Goal: Information Seeking & Learning: Learn about a topic

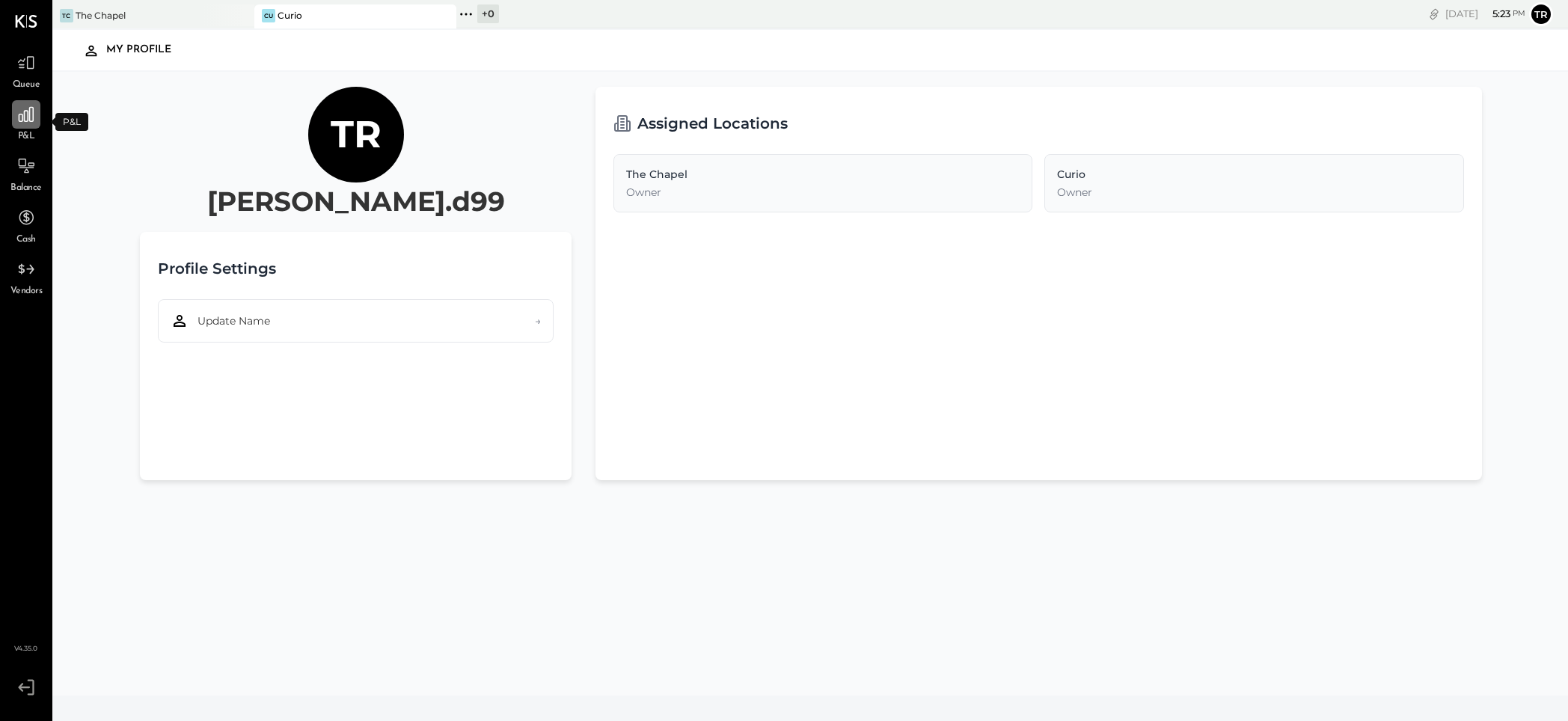
click at [25, 125] on div at bounding box center [26, 115] width 29 height 29
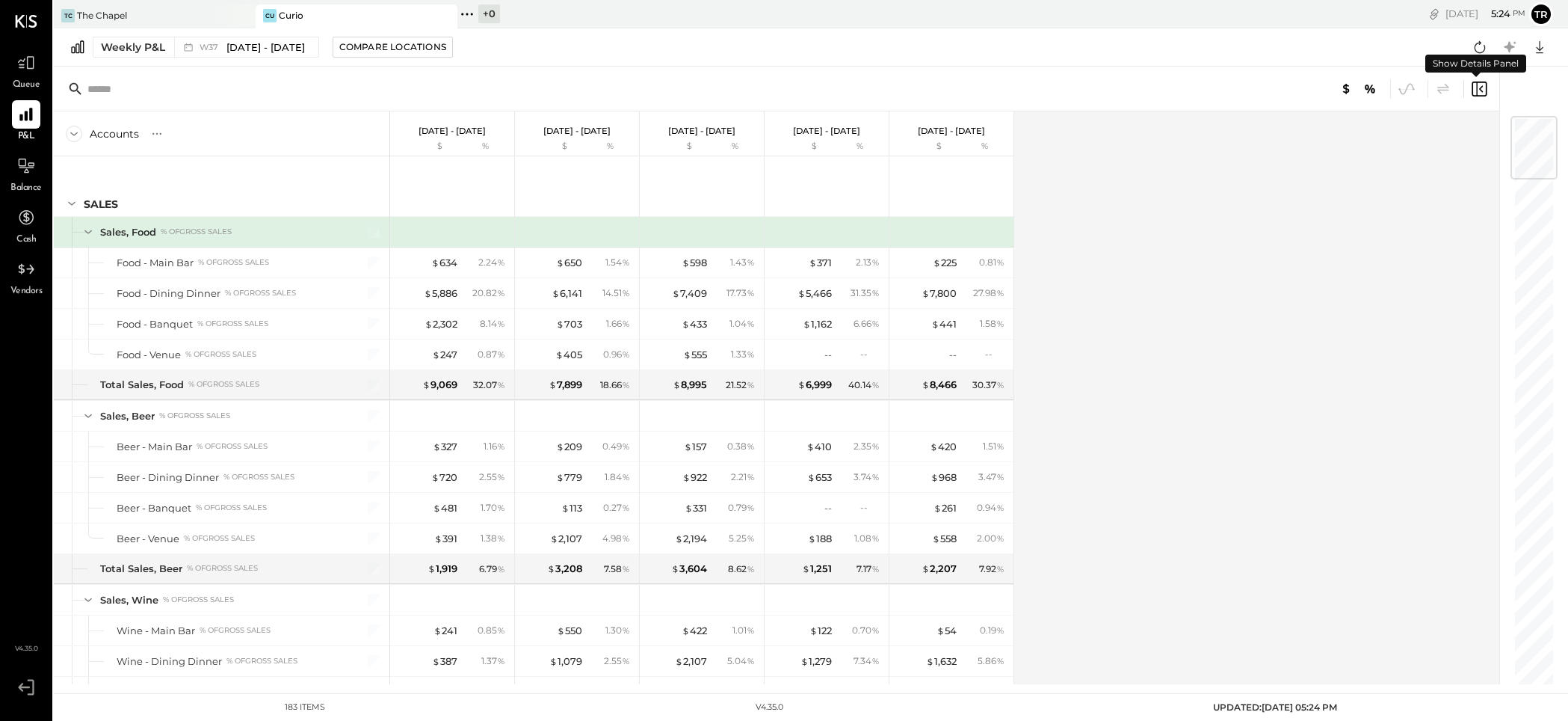
click at [1483, 91] on icon at bounding box center [1479, 88] width 18 height 18
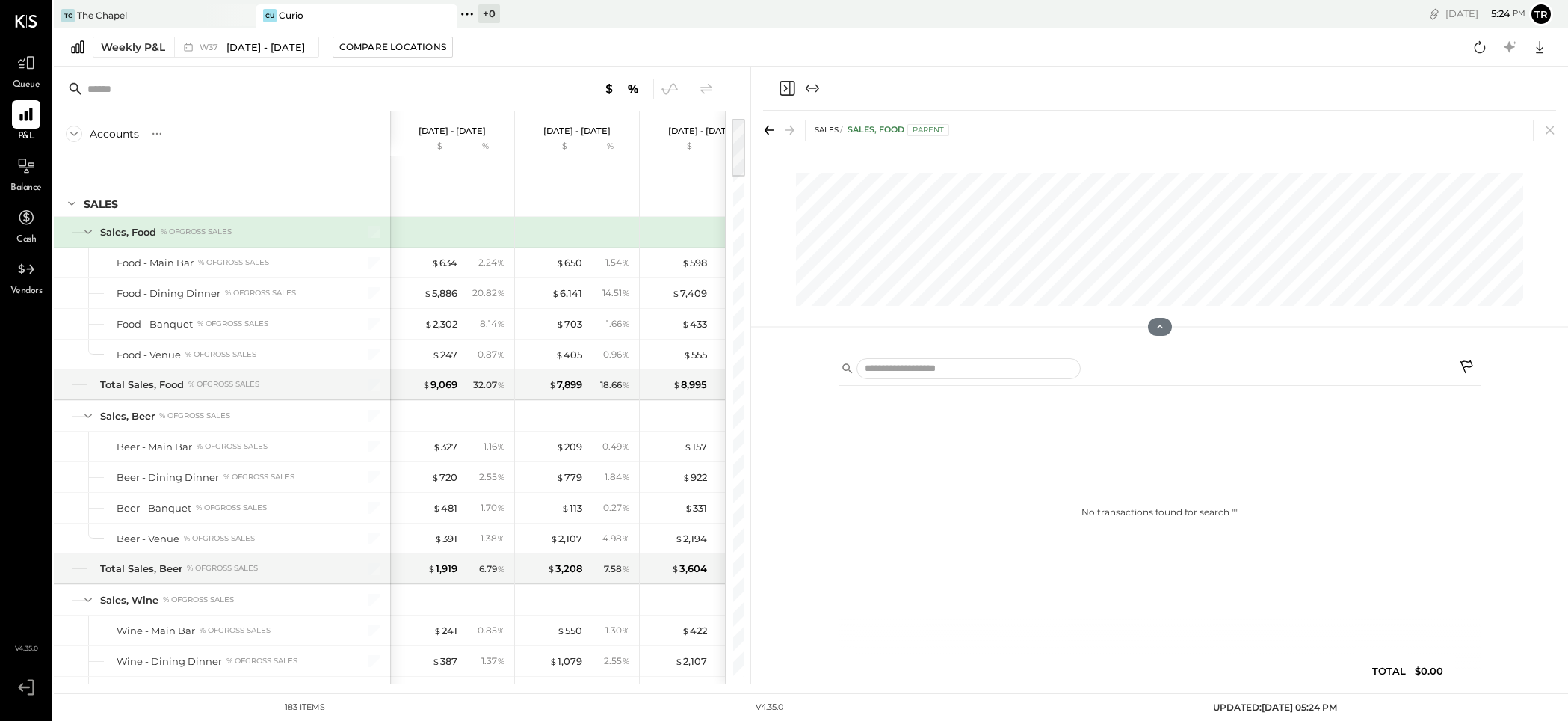
click at [1483, 91] on div at bounding box center [1160, 88] width 793 height 44
click at [1550, 128] on icon at bounding box center [1550, 130] width 21 height 21
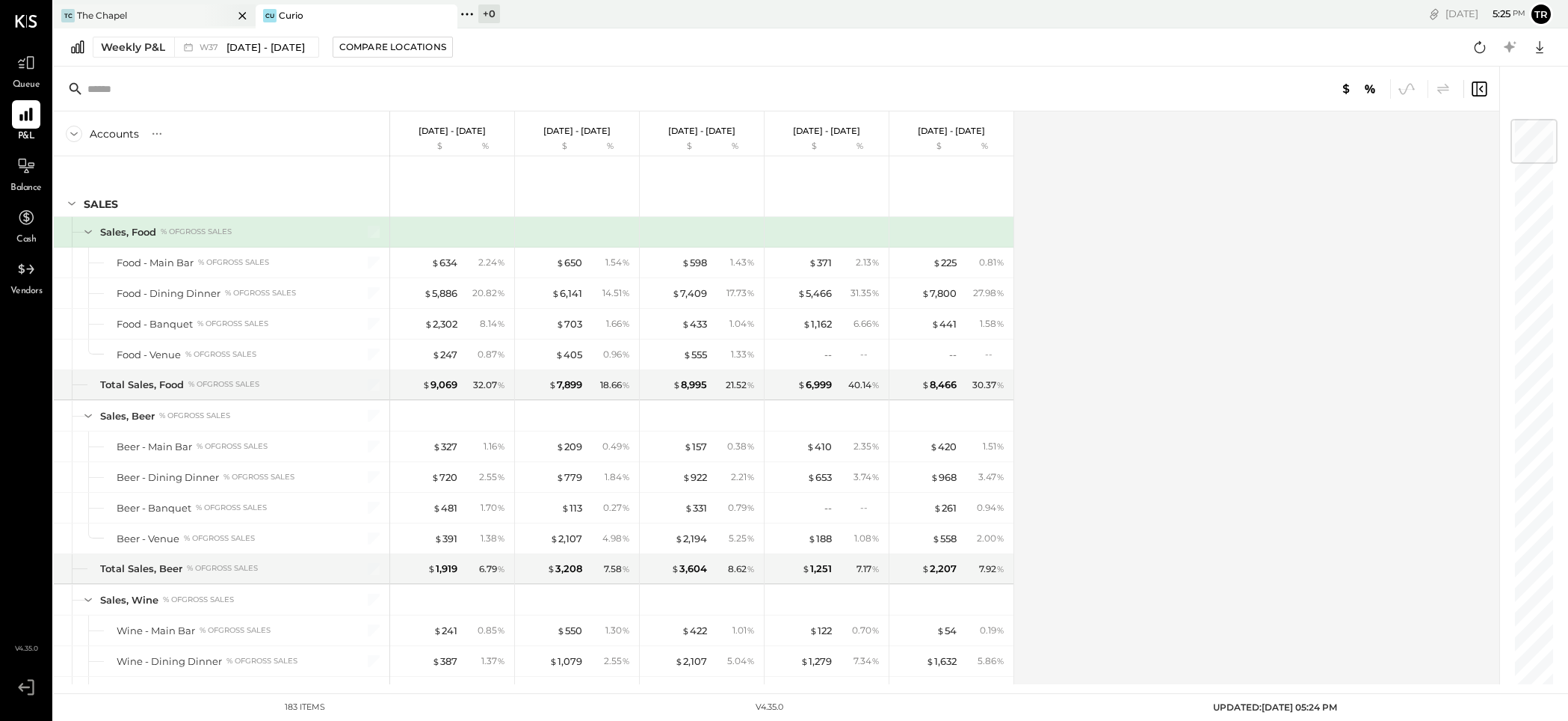
click at [119, 9] on div "The Chapel" at bounding box center [102, 15] width 50 height 13
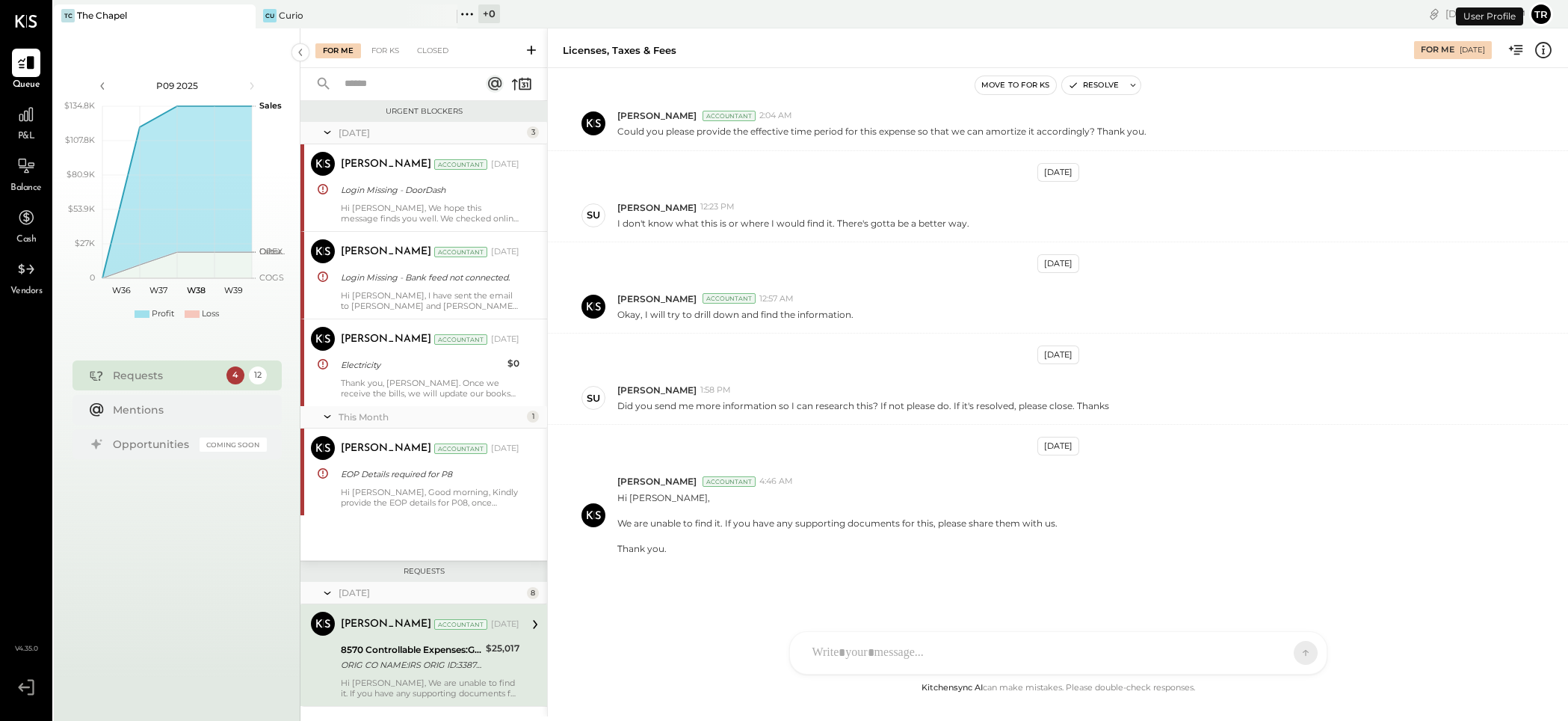
scroll to position [246, 0]
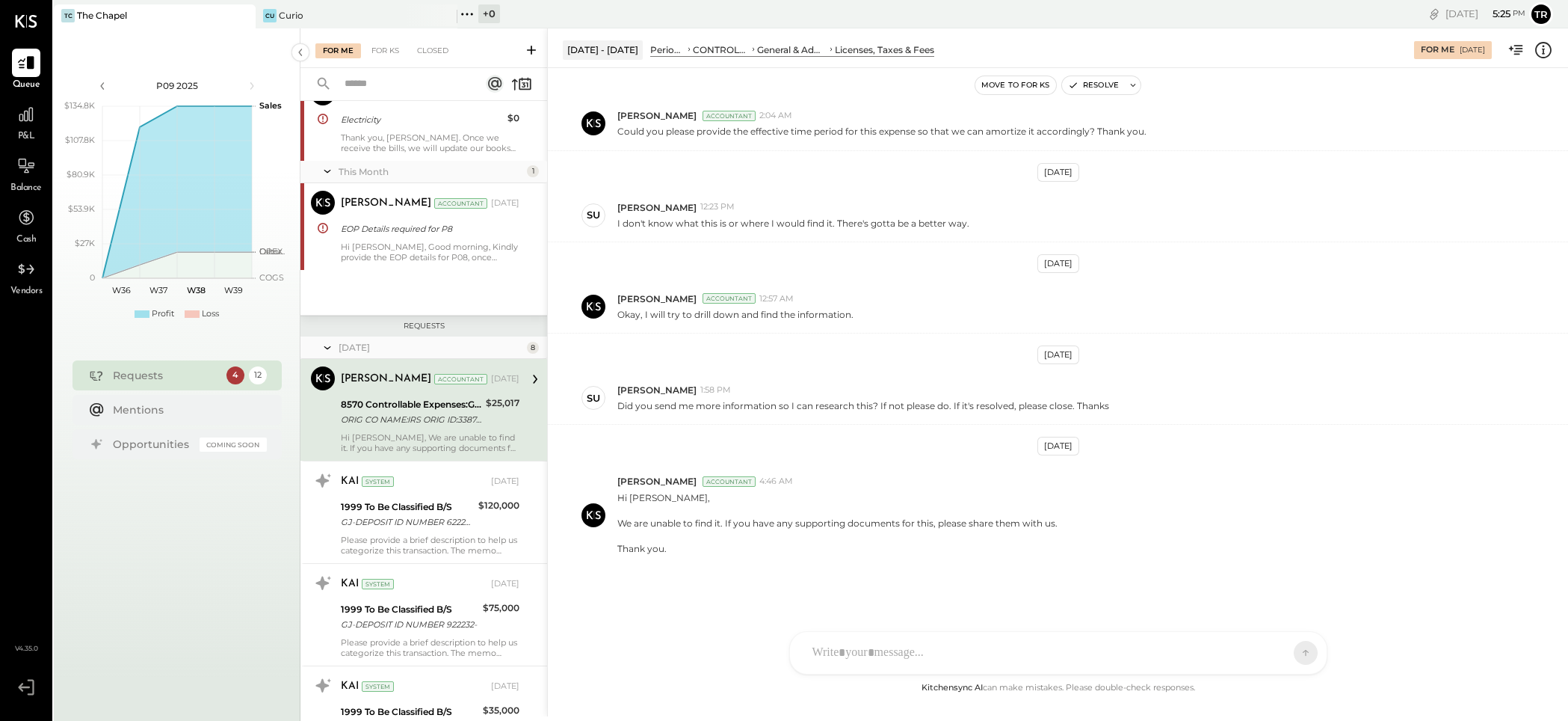
click at [120, 17] on div "The Chapel" at bounding box center [102, 15] width 50 height 13
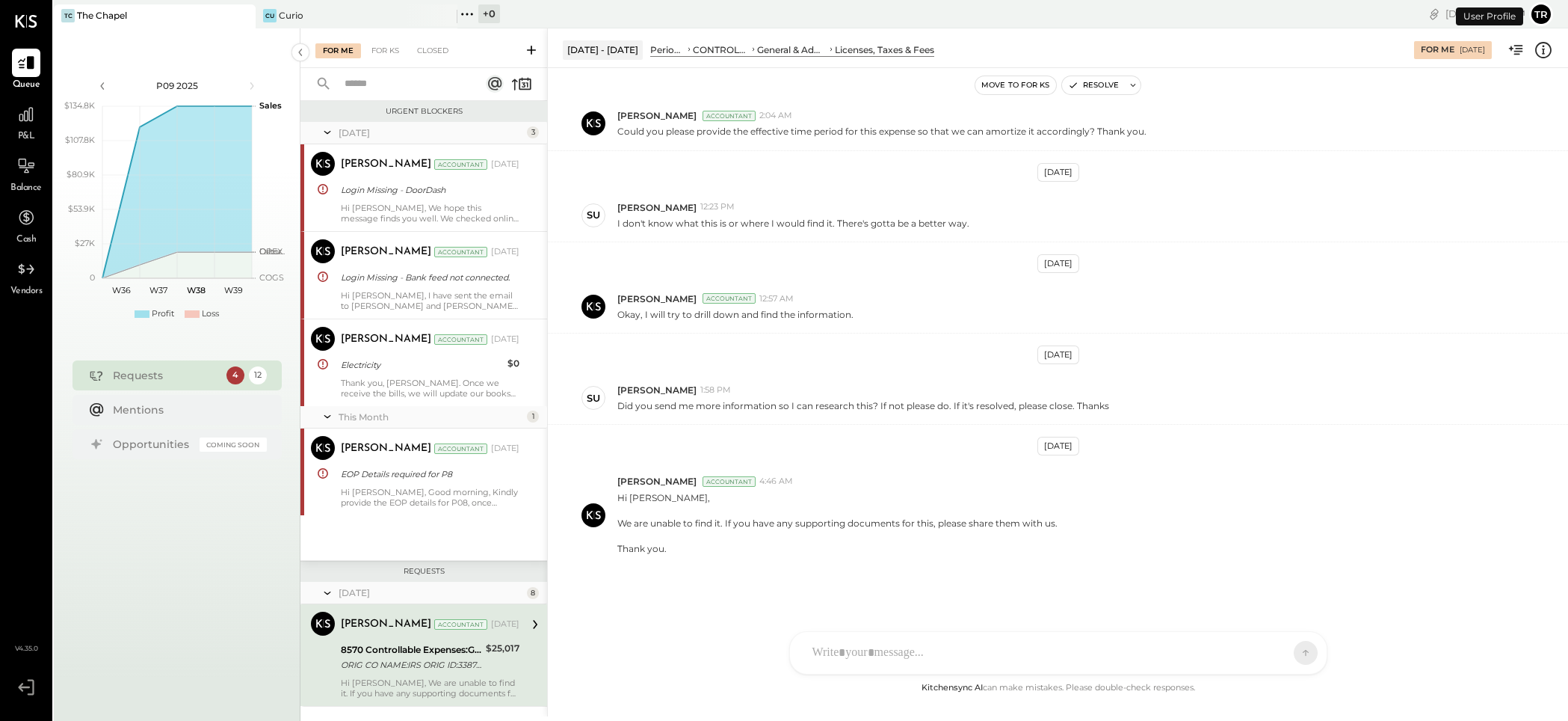
scroll to position [246, 0]
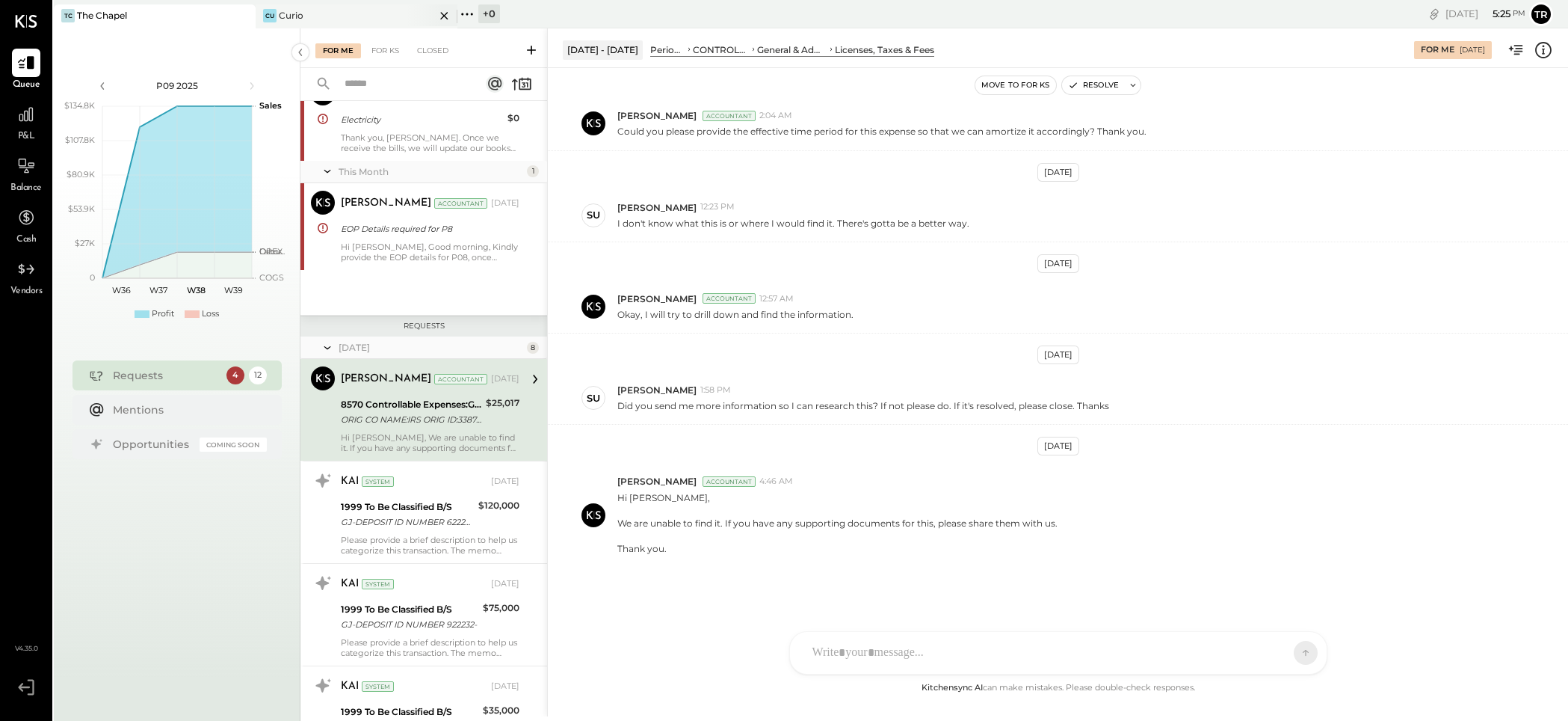
click at [317, 23] on div "Cu Curio" at bounding box center [356, 16] width 202 height 24
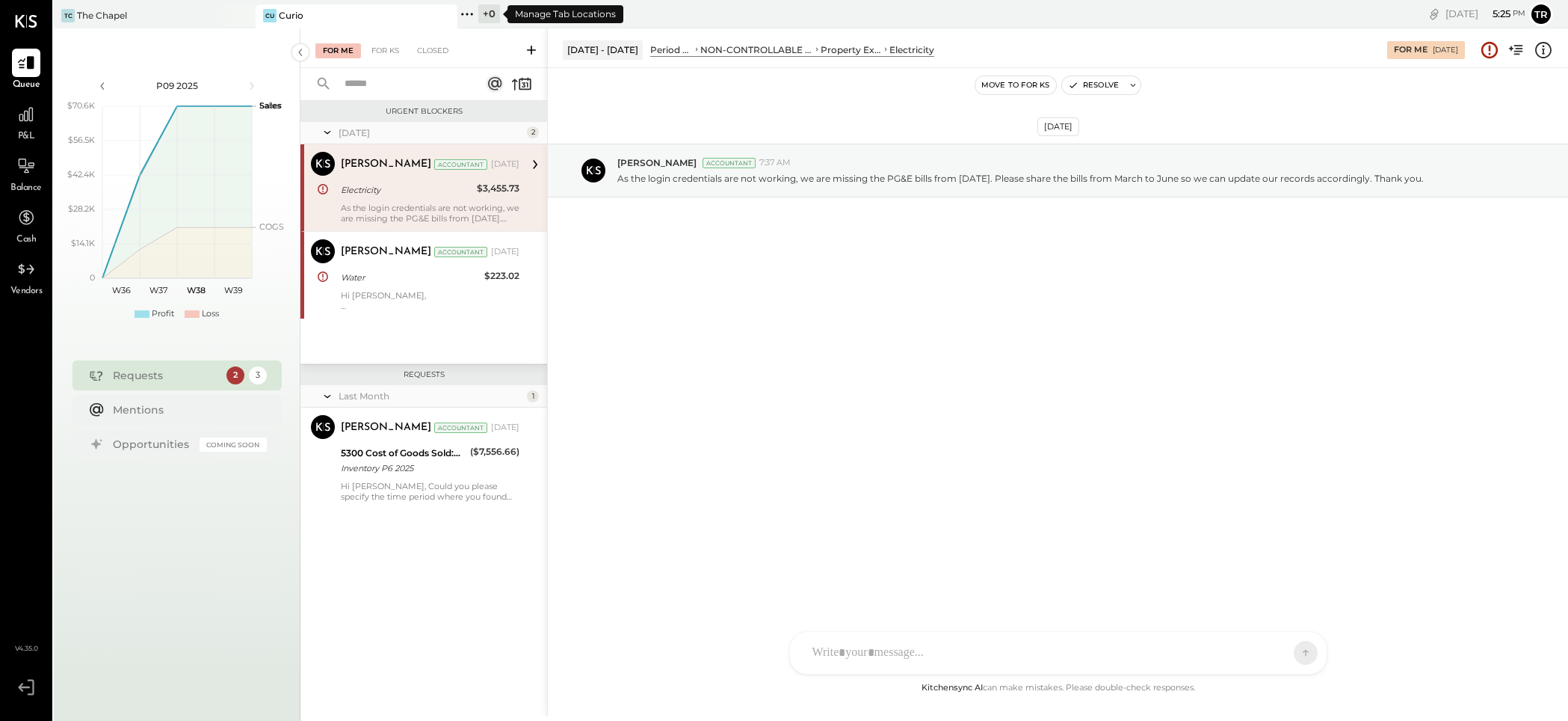
click at [491, 13] on div "+ 0" at bounding box center [489, 13] width 22 height 18
click at [494, 11] on div "+ 0" at bounding box center [489, 13] width 22 height 18
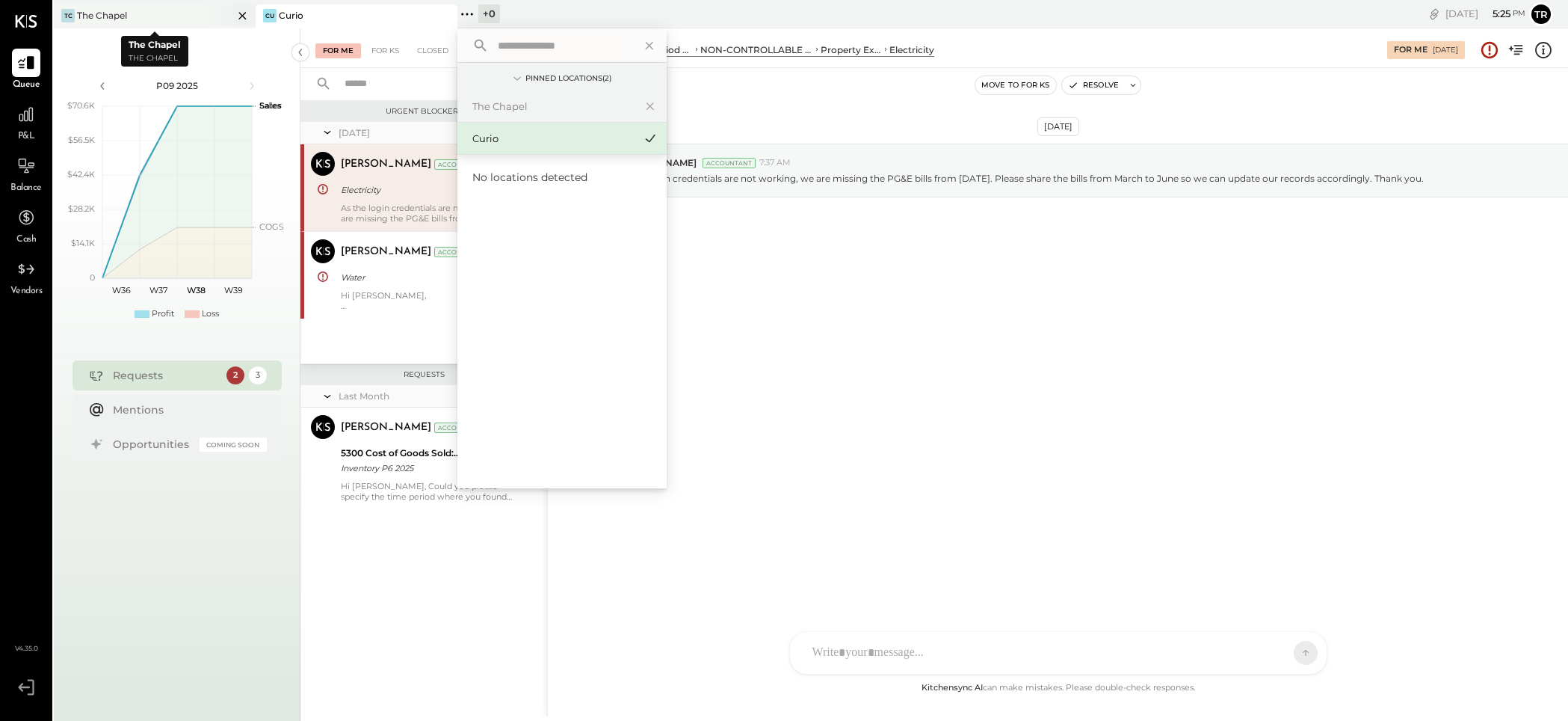
click at [141, 15] on div "TC The Chapel" at bounding box center [143, 16] width 179 height 13
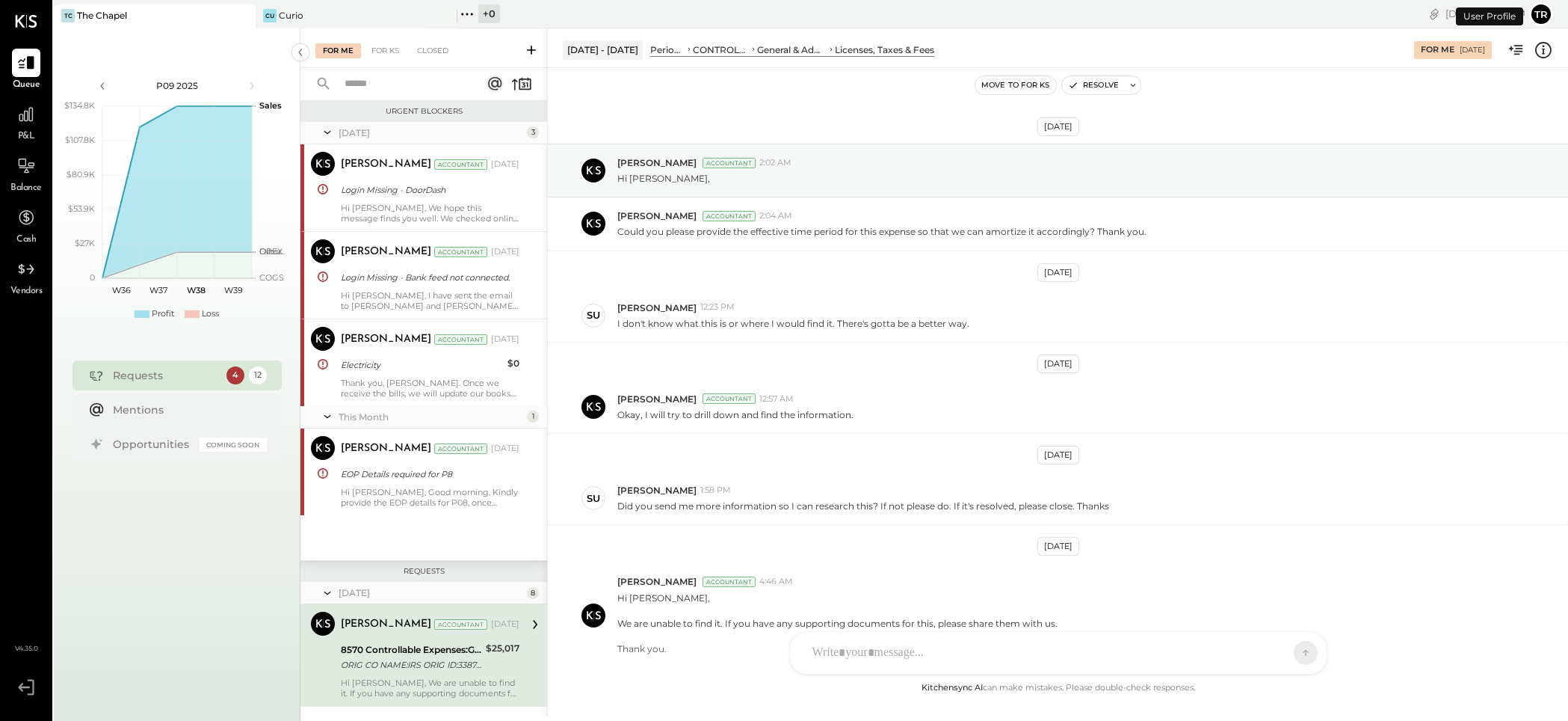
scroll to position [246, 0]
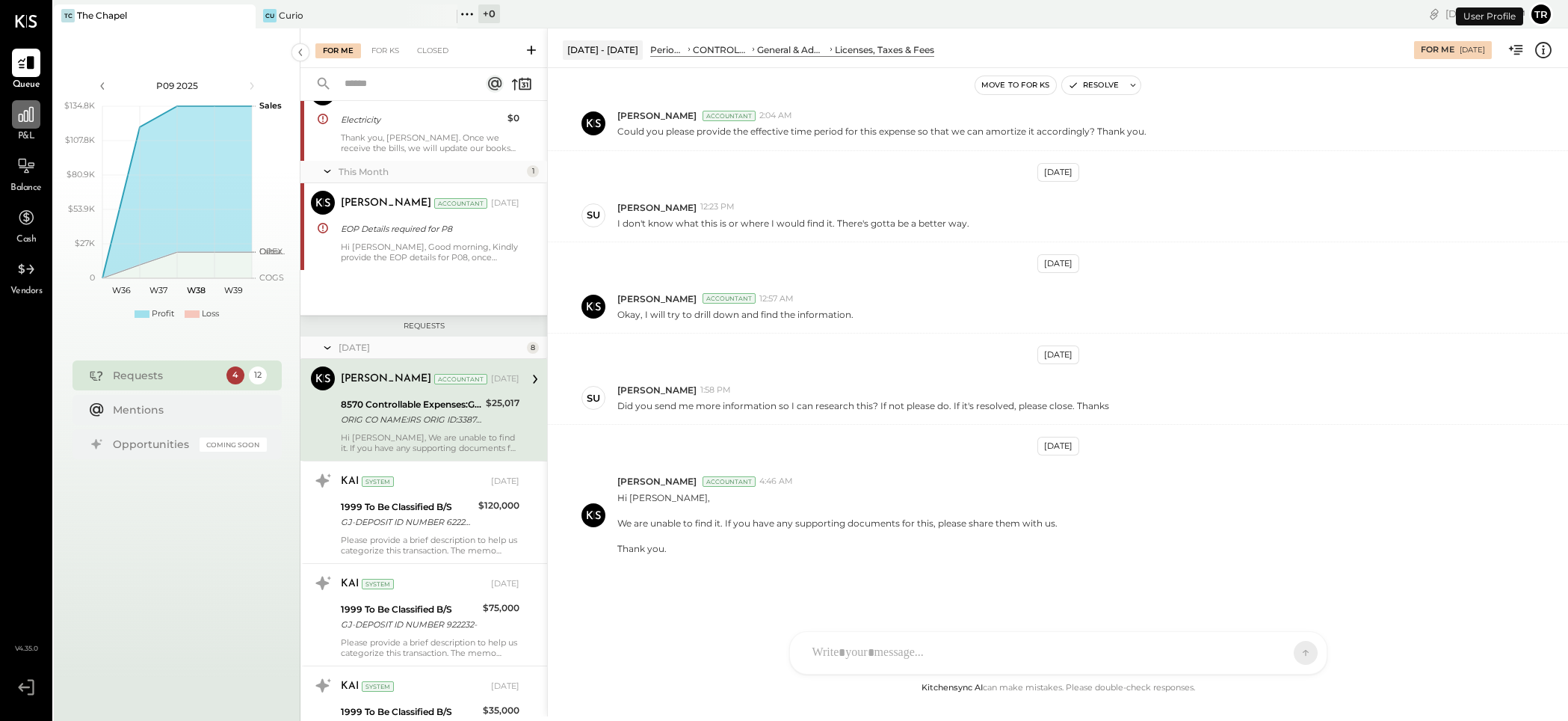
click at [29, 124] on div at bounding box center [26, 115] width 28 height 29
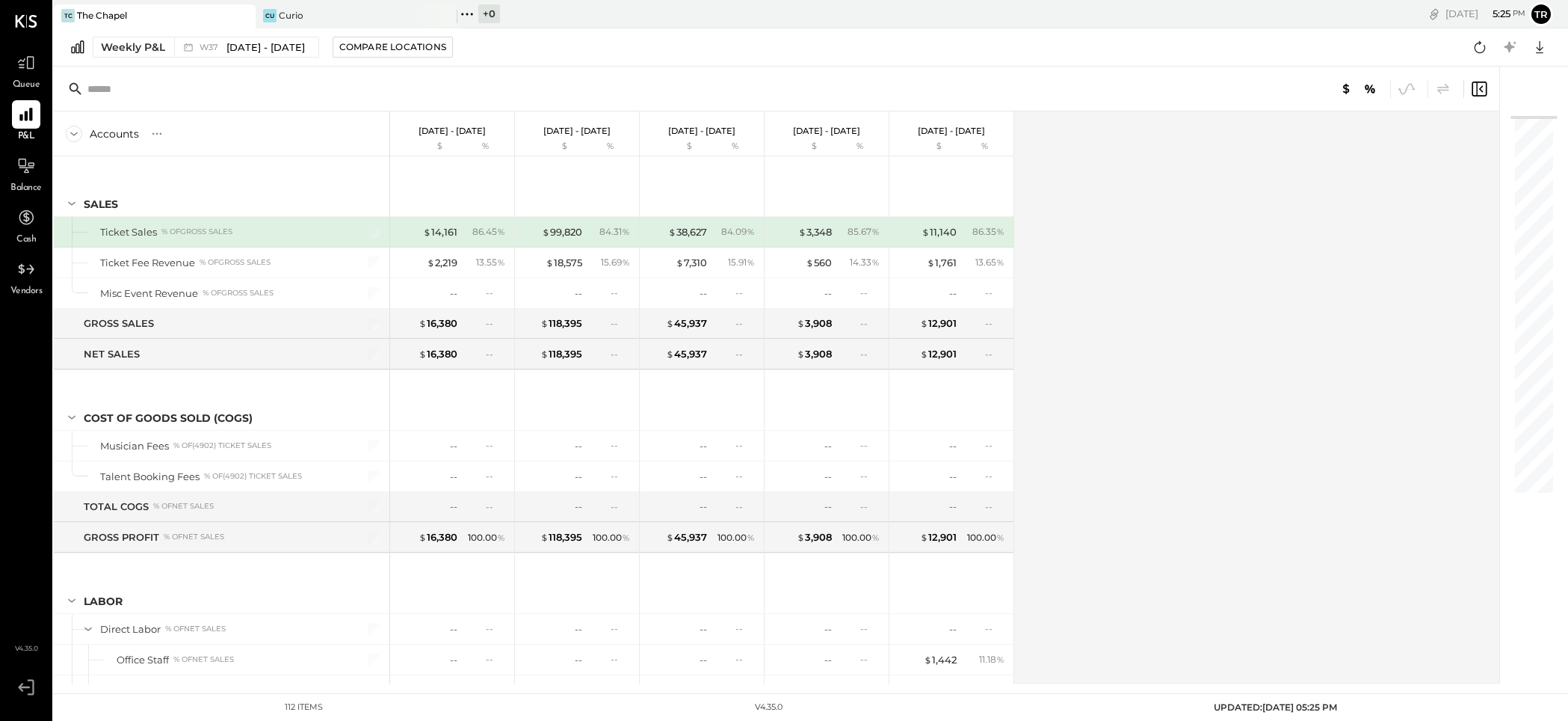
click at [110, 14] on div "The Chapel" at bounding box center [102, 15] width 50 height 13
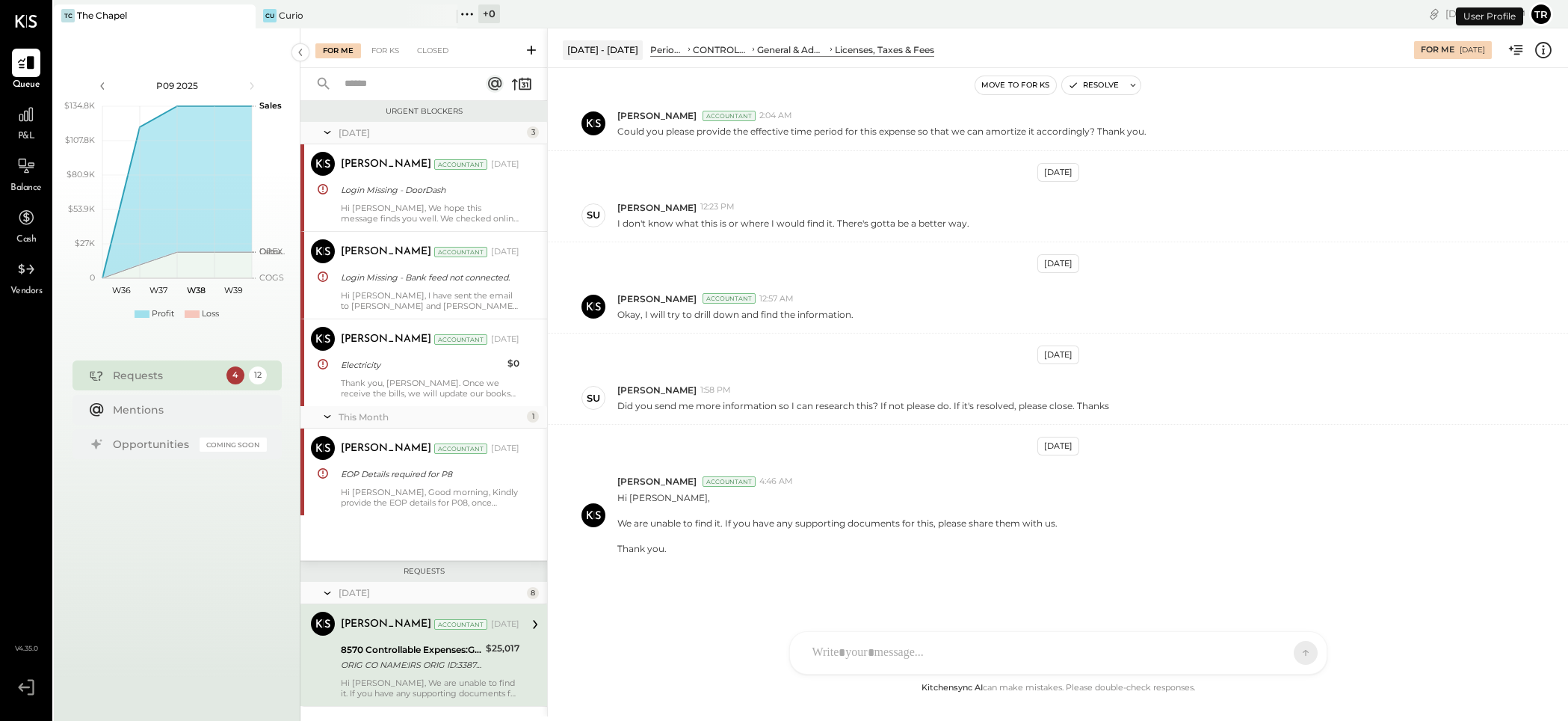
scroll to position [246, 0]
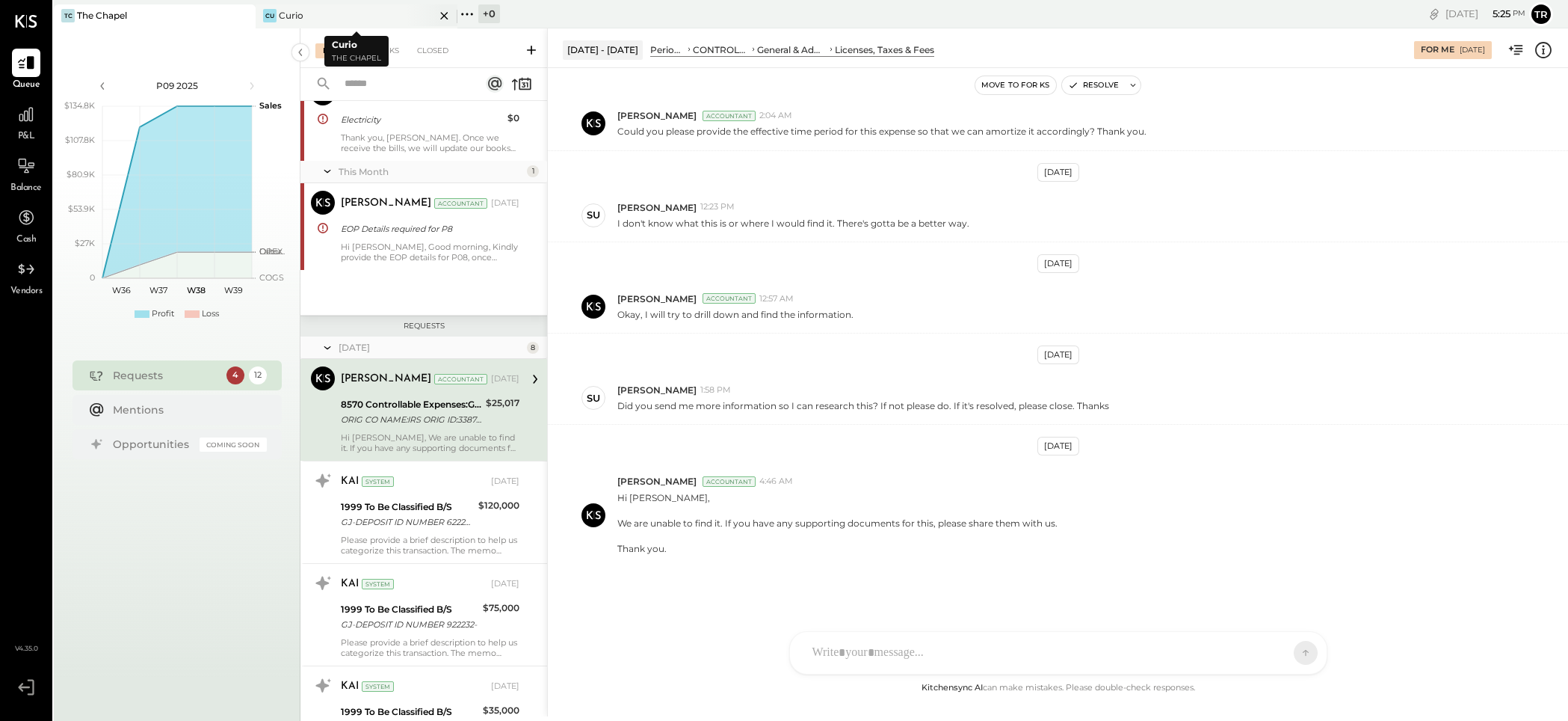
click at [277, 14] on div "Cu Curio" at bounding box center [345, 16] width 179 height 13
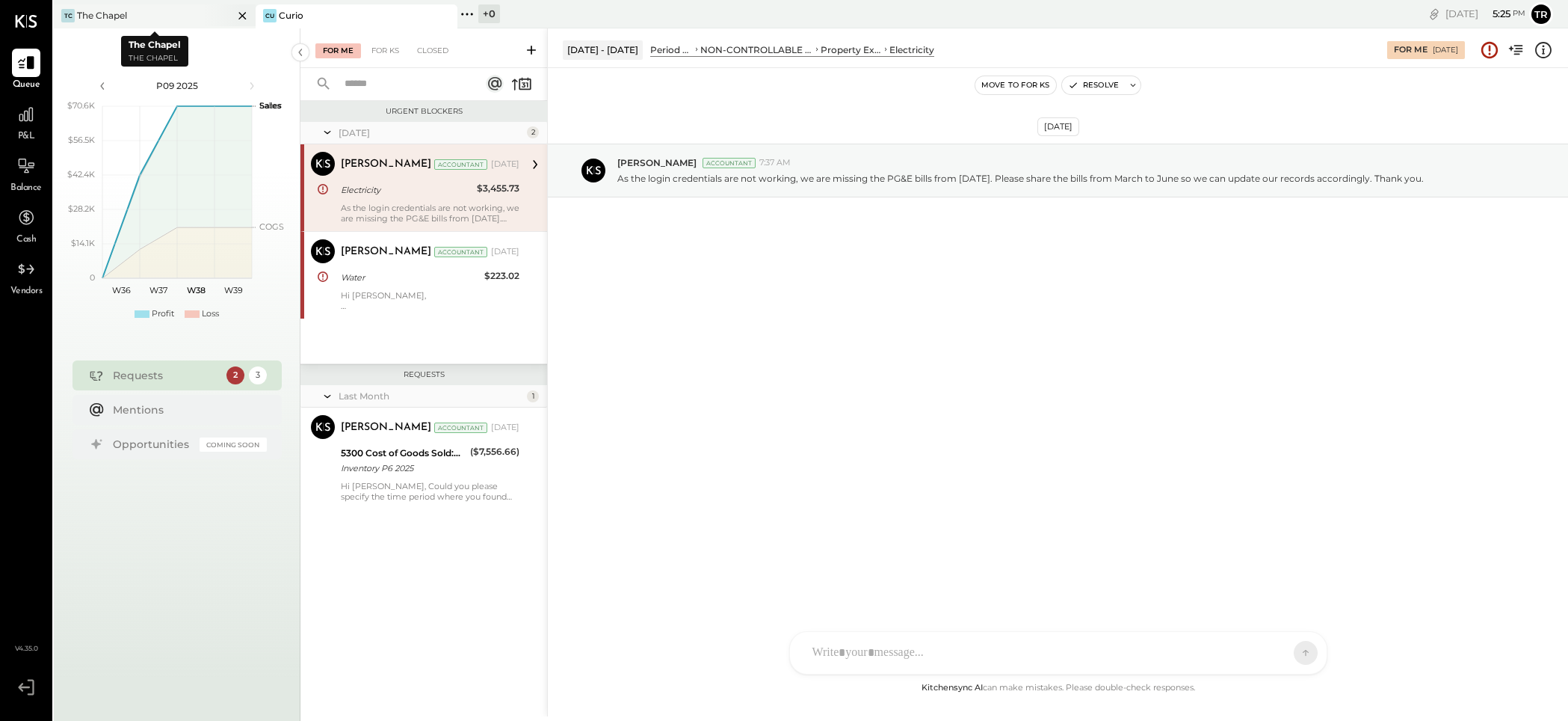
click at [139, 12] on div "TC The Chapel" at bounding box center [143, 16] width 179 height 13
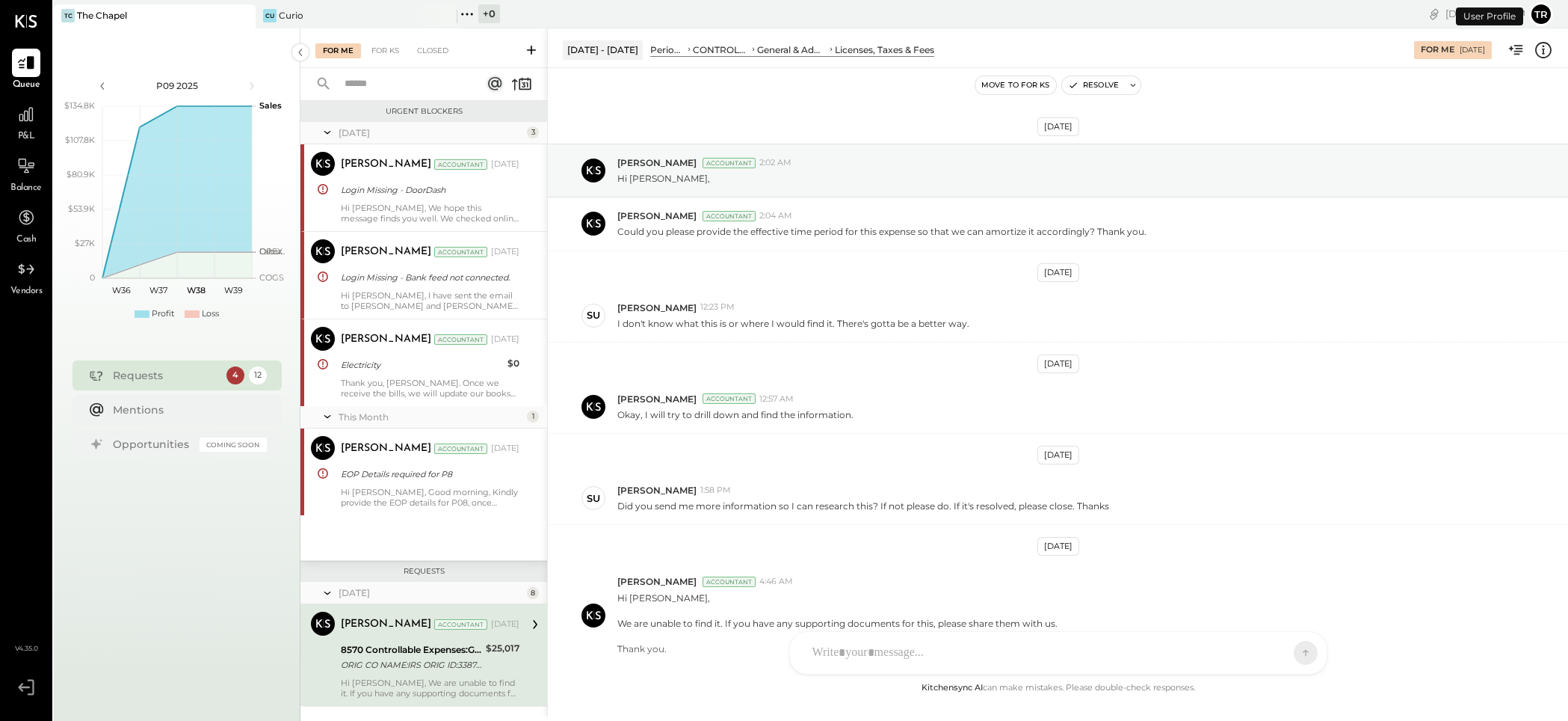
scroll to position [101, 0]
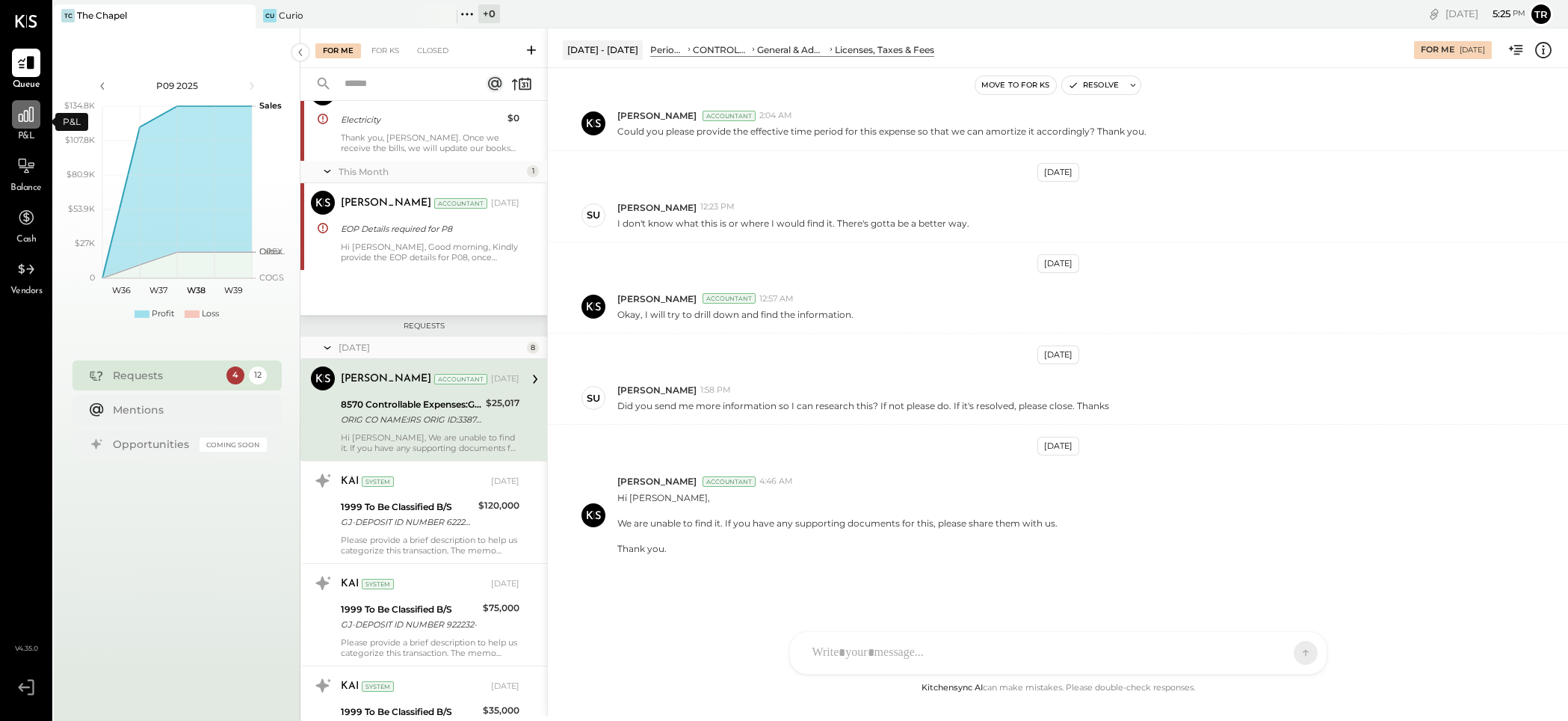
click at [29, 123] on icon at bounding box center [26, 114] width 19 height 19
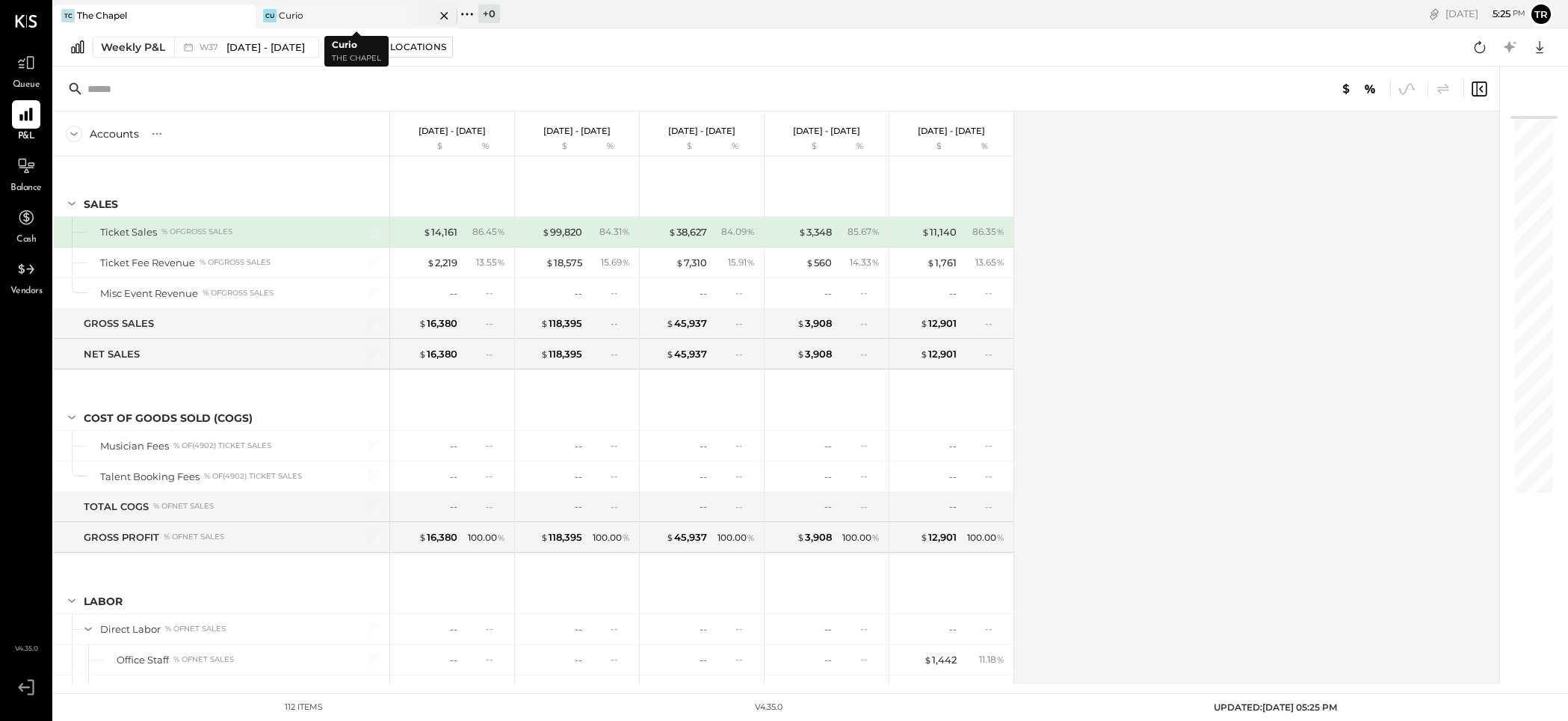
click at [298, 13] on div "Curio" at bounding box center [291, 15] width 24 height 13
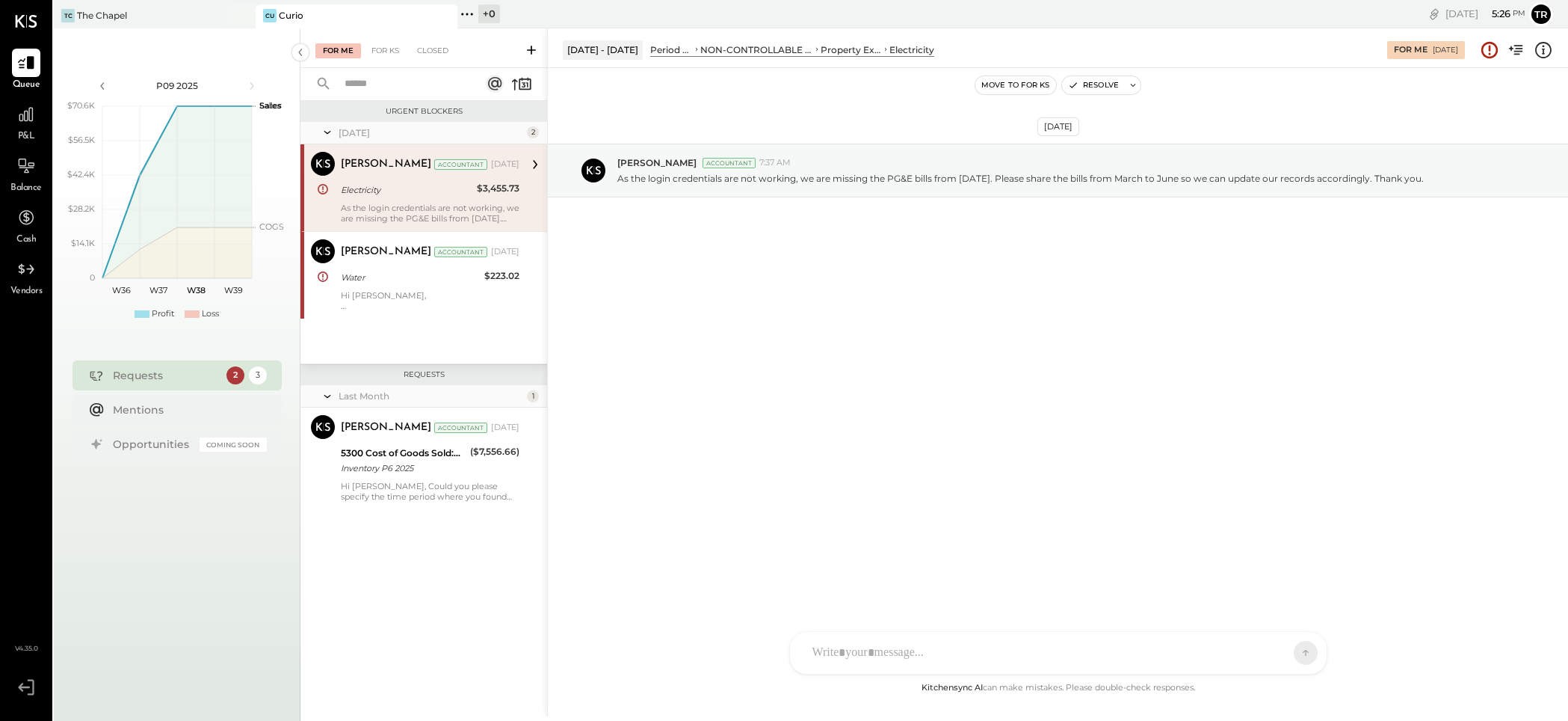
click at [463, 13] on icon at bounding box center [467, 13] width 19 height 19
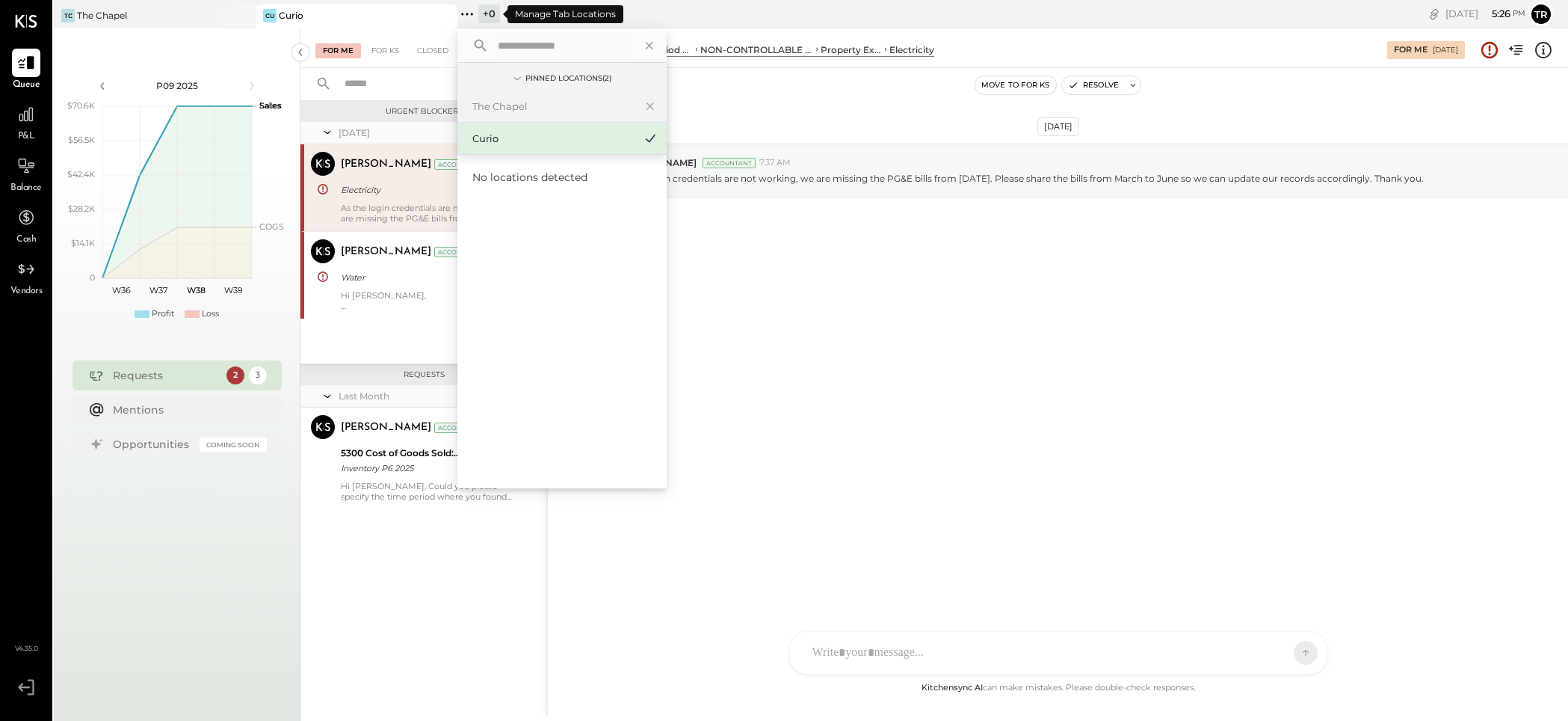
click at [463, 13] on icon at bounding box center [467, 13] width 19 height 19
click at [299, 12] on div "Curio" at bounding box center [291, 15] width 24 height 13
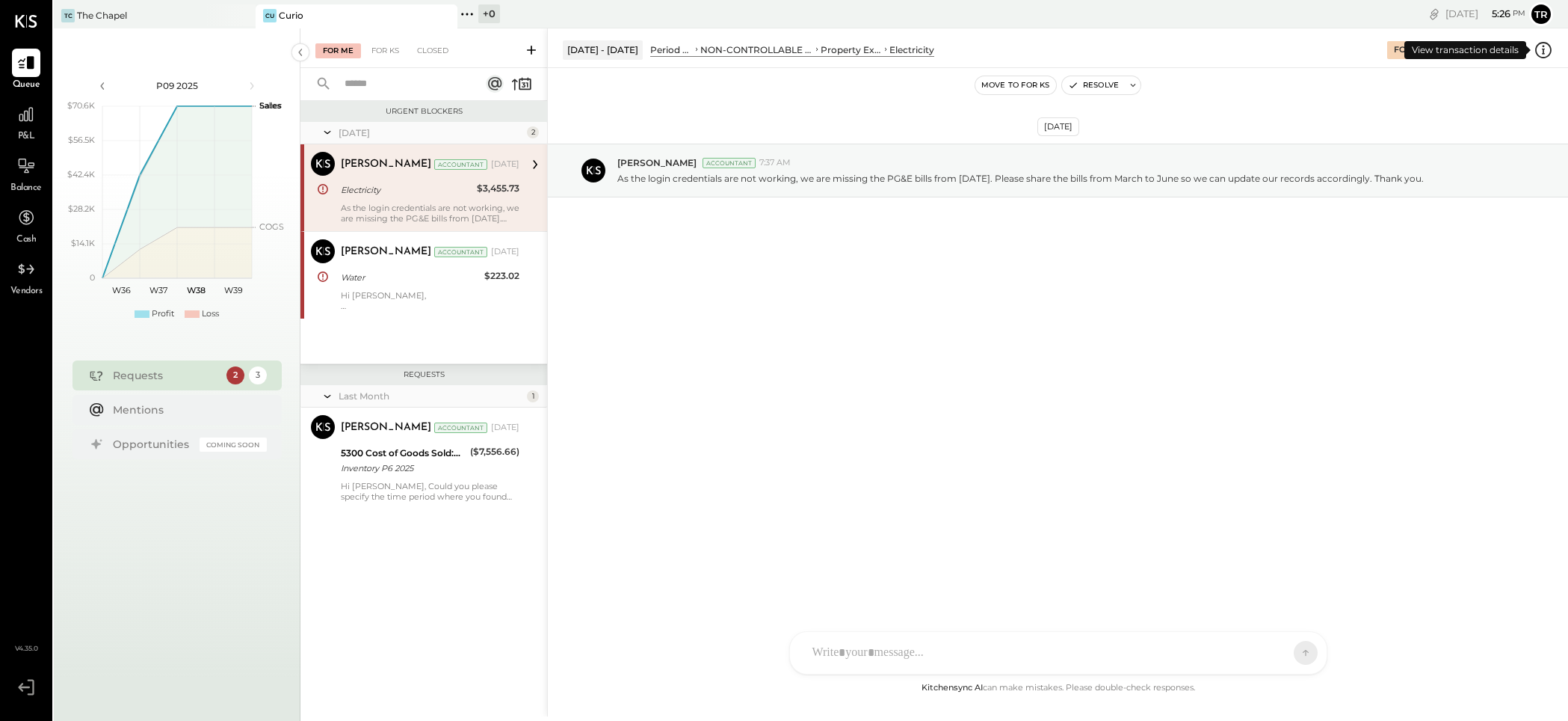
click at [1547, 49] on icon at bounding box center [1543, 49] width 19 height 19
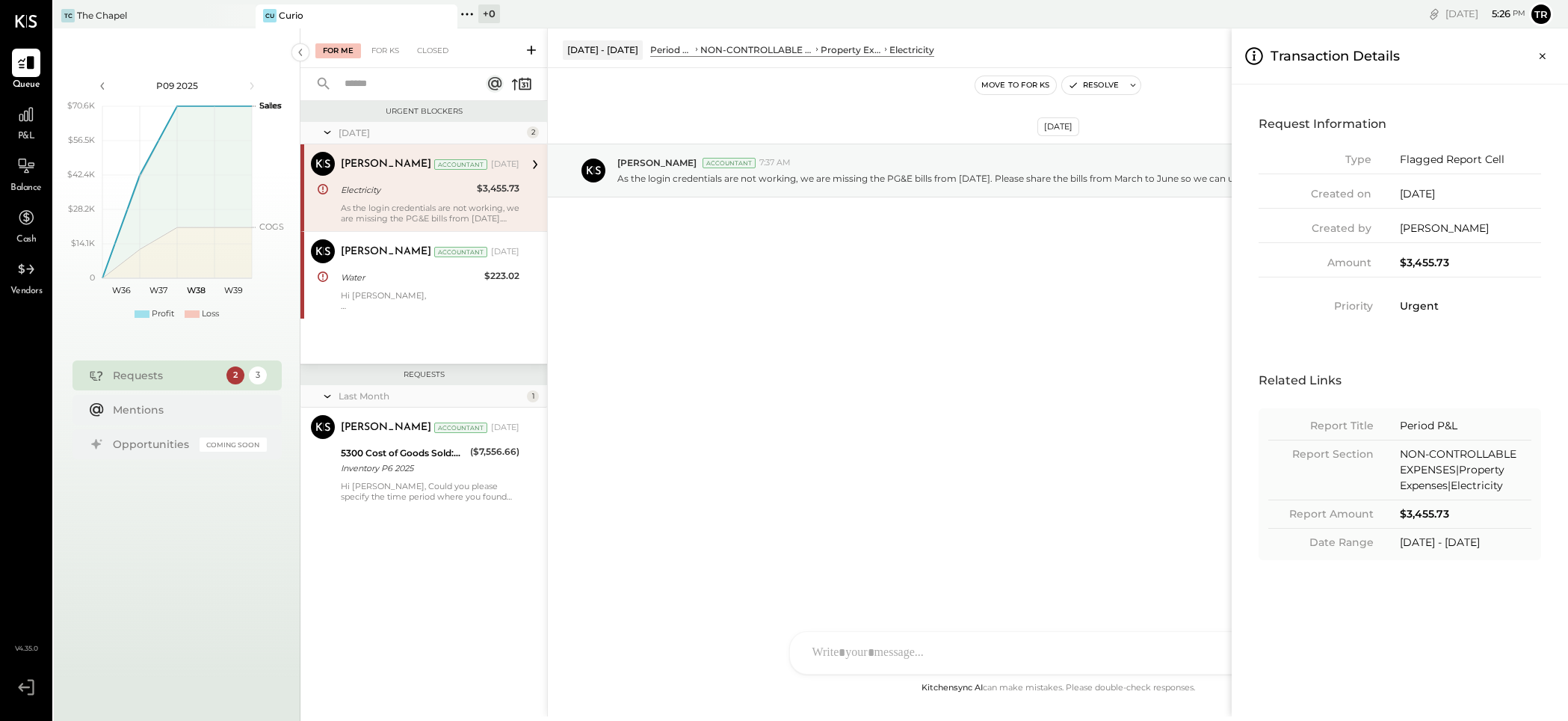
click at [1547, 49] on icon "Close panel" at bounding box center [1543, 56] width 15 height 15
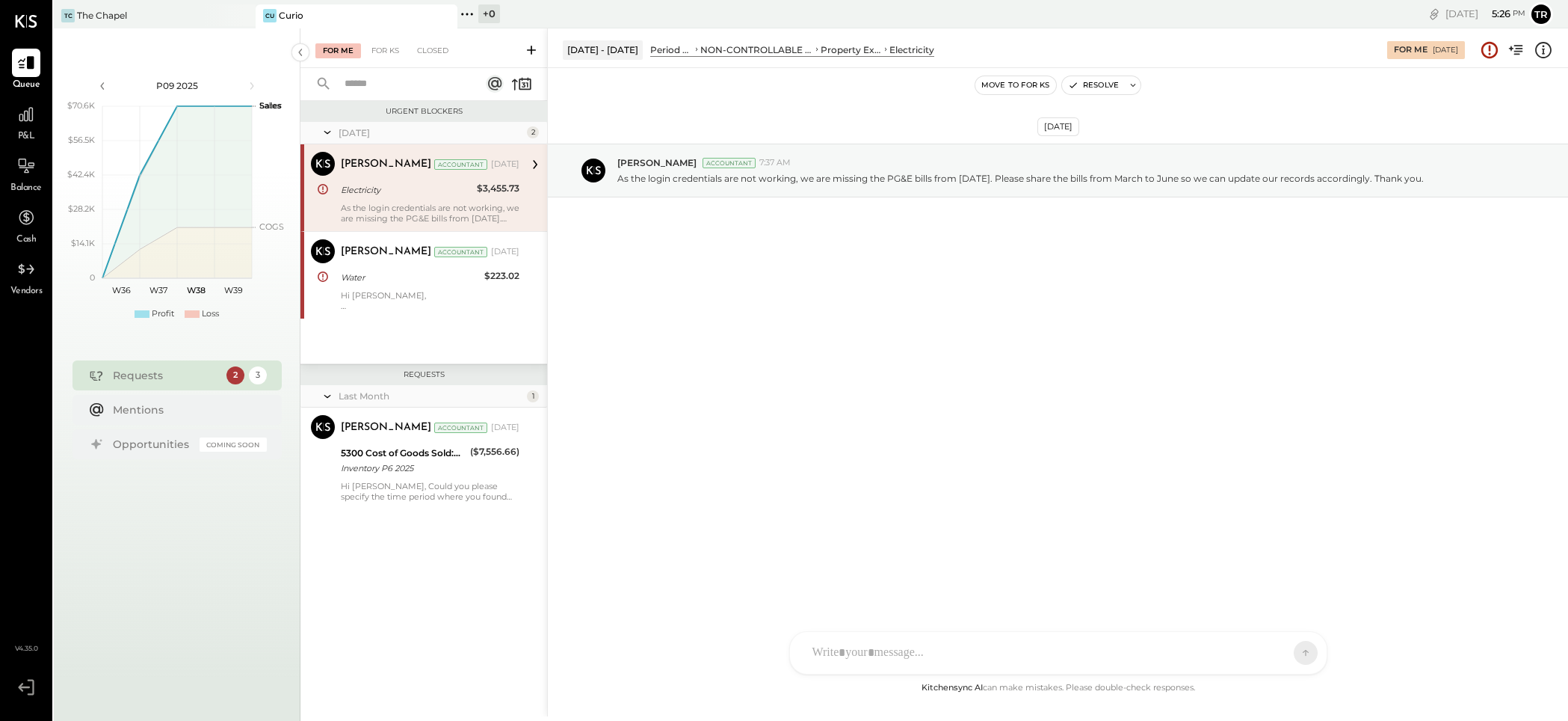
click at [1524, 53] on icon at bounding box center [1516, 49] width 19 height 19
click at [1512, 11] on div "User Profile" at bounding box center [1490, 16] width 67 height 18
click at [29, 66] on icon at bounding box center [26, 63] width 18 height 14
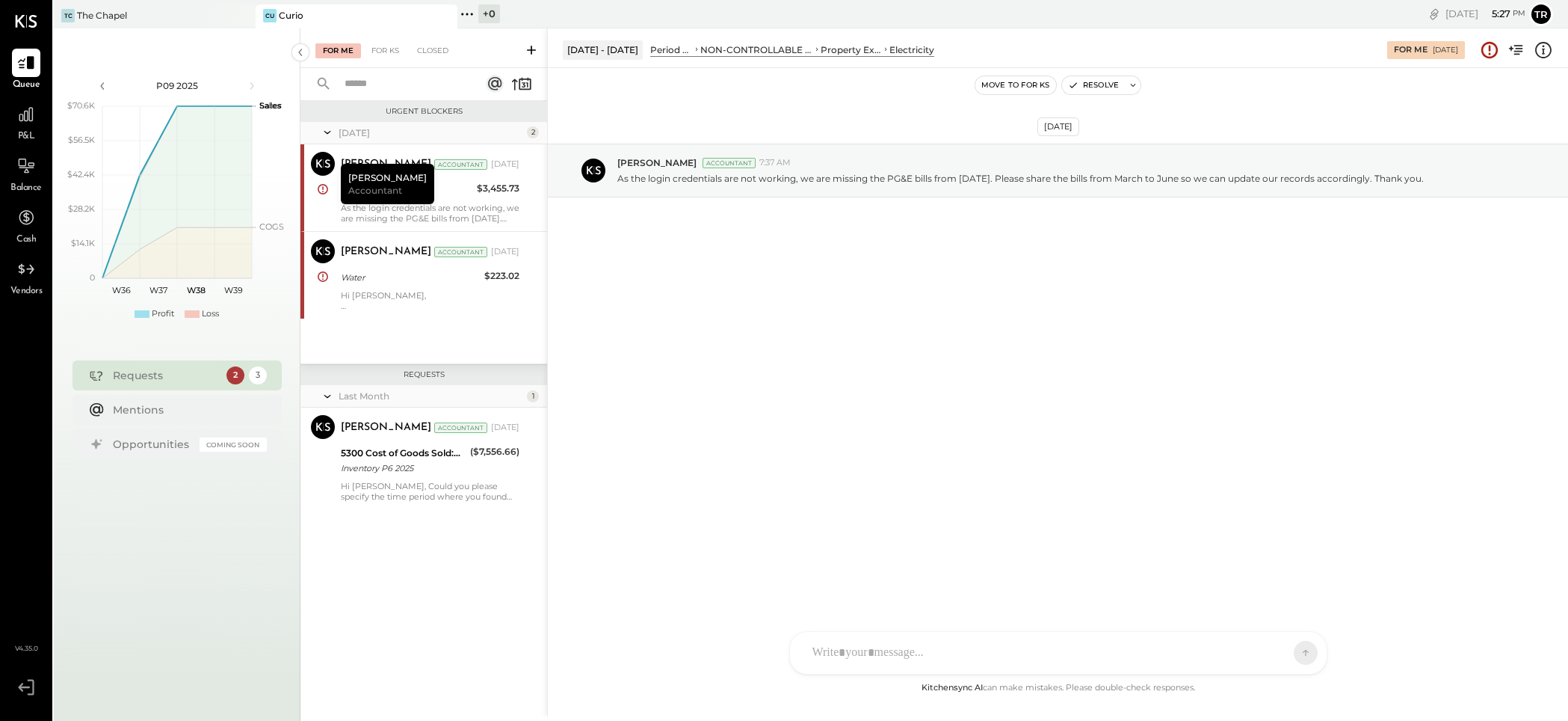
click at [296, 19] on div "Curio" at bounding box center [291, 15] width 24 height 13
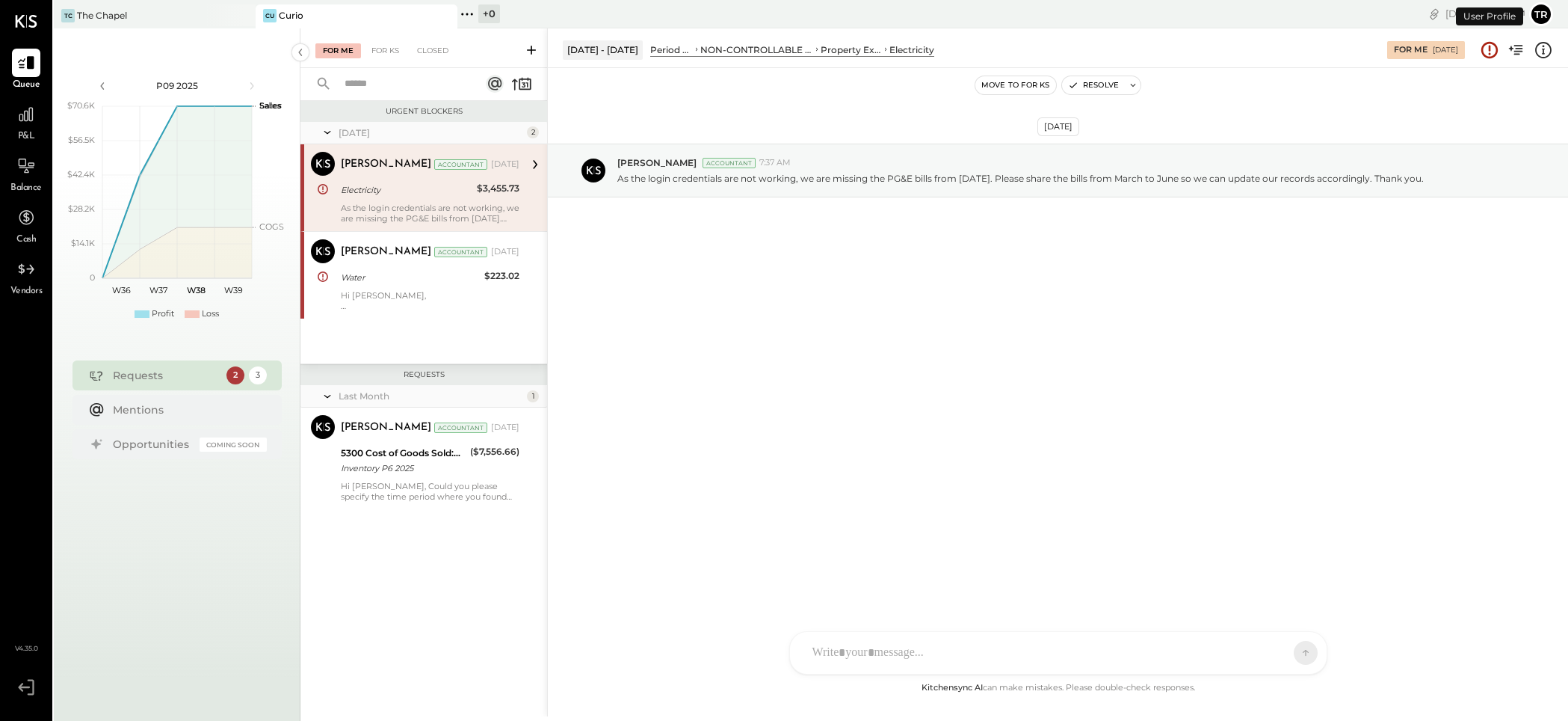
click at [28, 137] on span "P&L" at bounding box center [26, 137] width 18 height 13
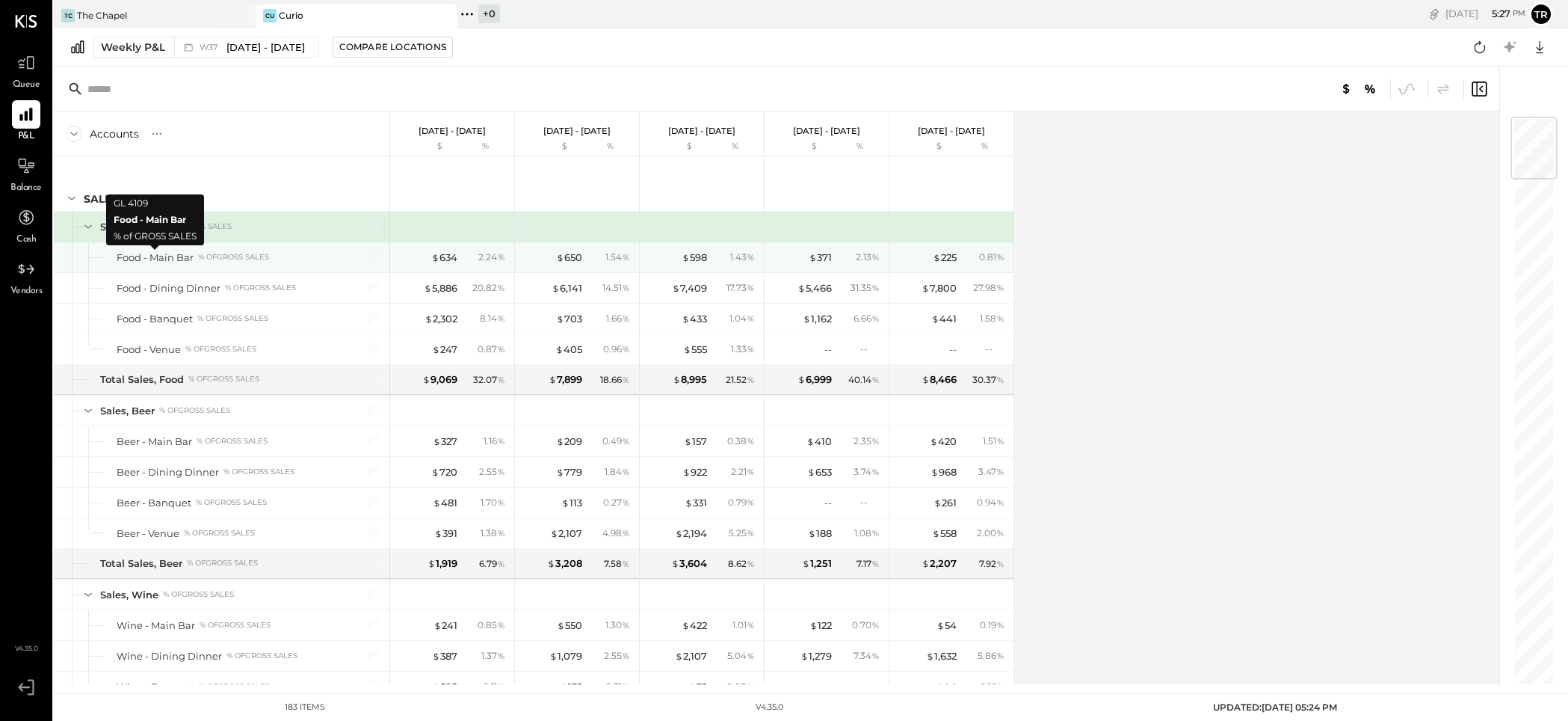
click at [135, 262] on div "Food - Main Bar" at bounding box center [155, 257] width 77 height 14
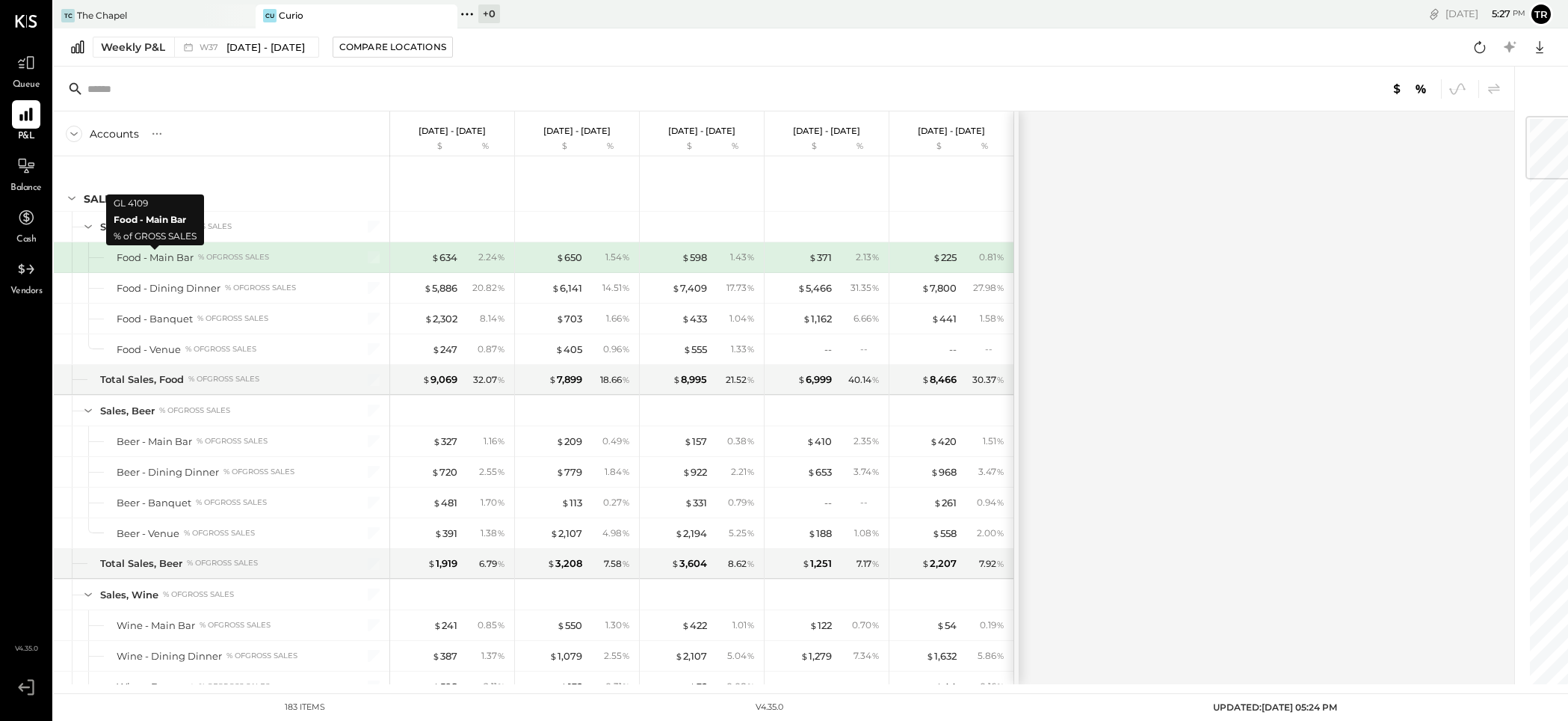
scroll to position [3, 0]
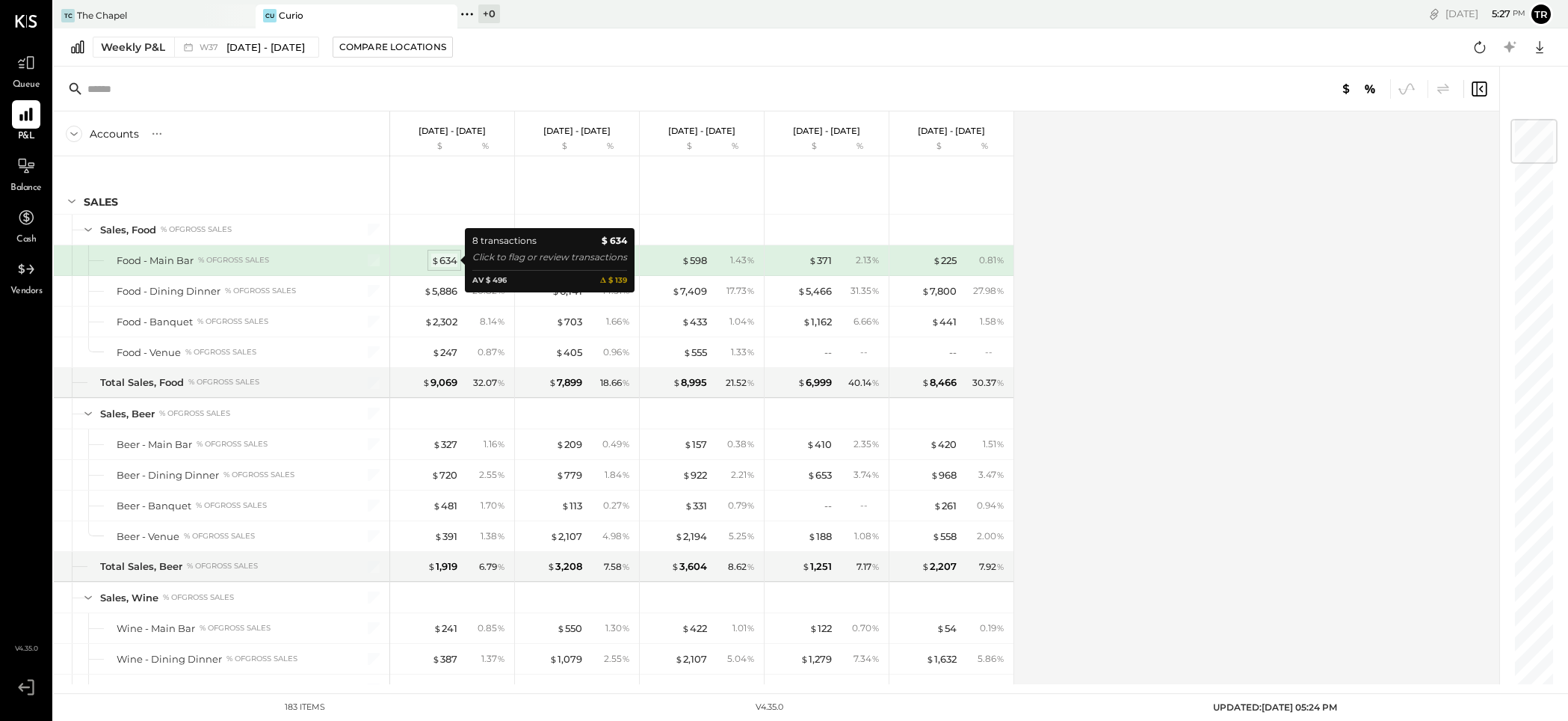
click at [449, 257] on div "$ 634" at bounding box center [444, 260] width 26 height 14
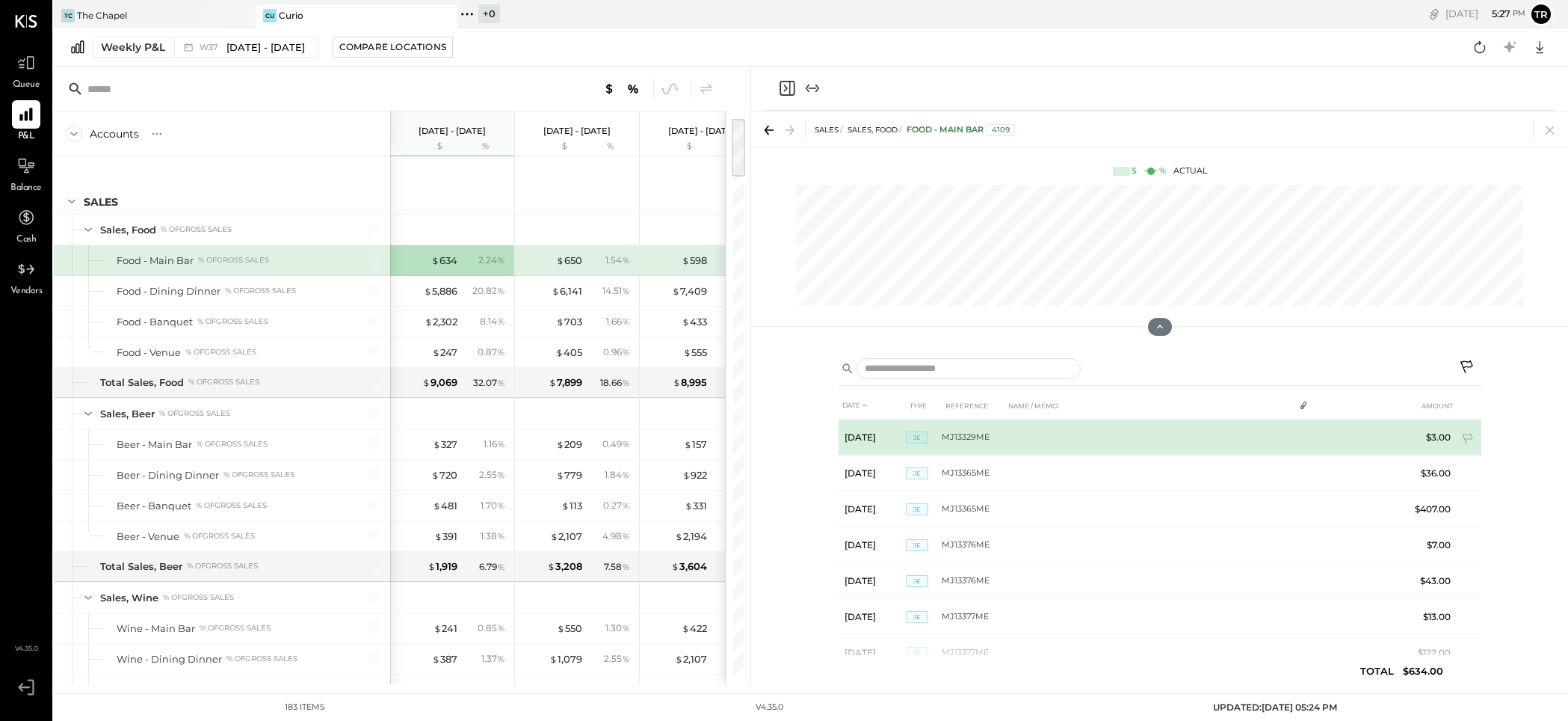
click at [924, 434] on span "JE" at bounding box center [917, 438] width 23 height 12
click at [969, 439] on td "MJ13329ME" at bounding box center [973, 437] width 63 height 36
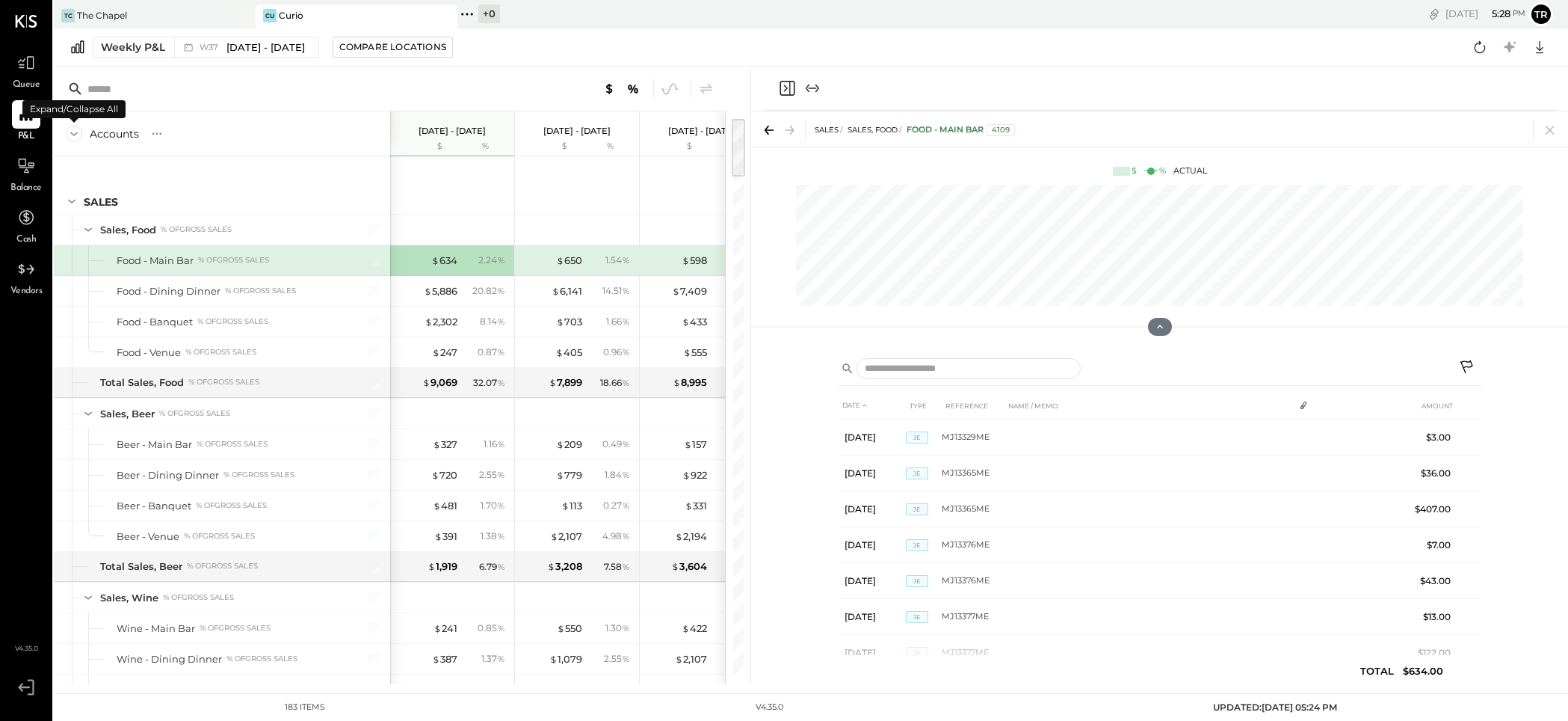
click at [75, 134] on icon at bounding box center [74, 134] width 8 height 3
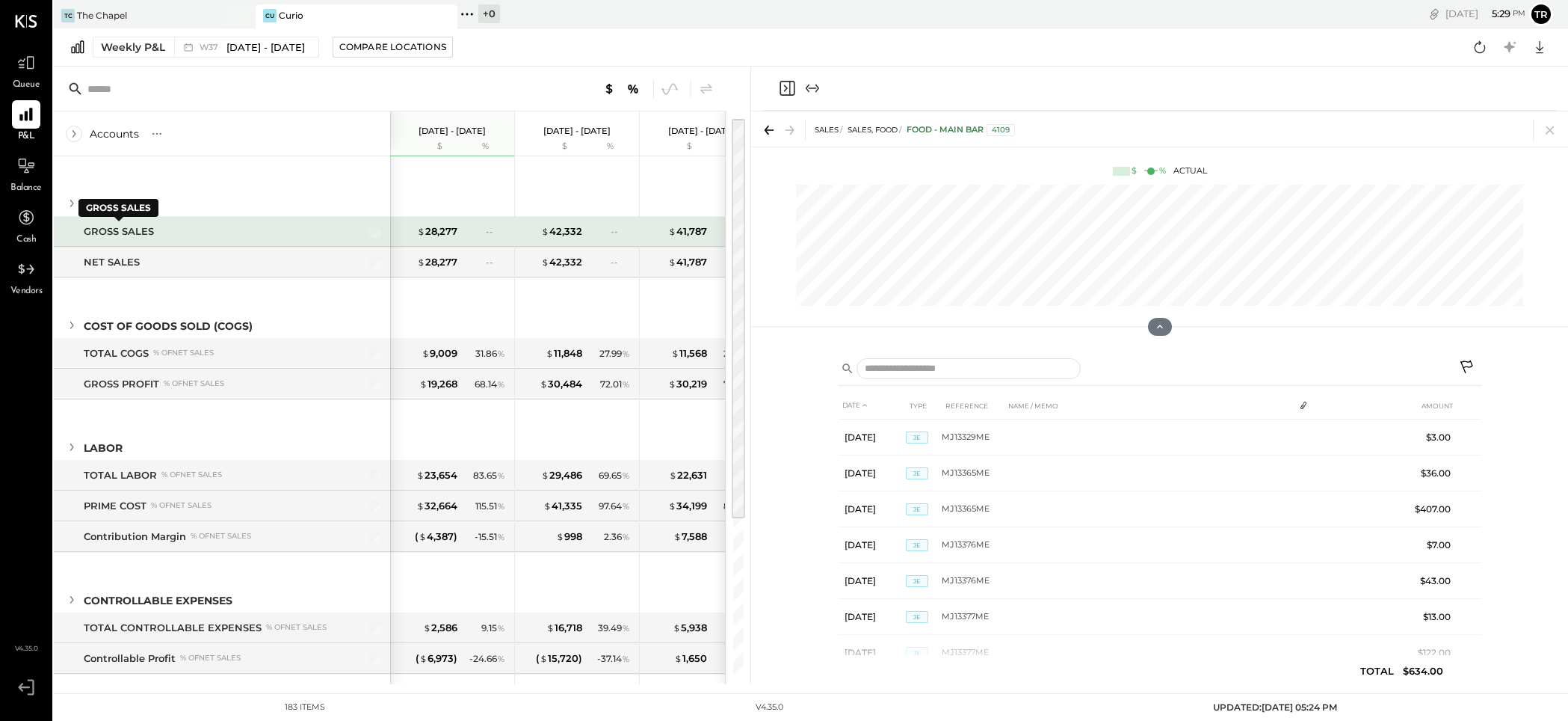
click at [133, 232] on div "GROSS SALES" at bounding box center [119, 231] width 70 height 14
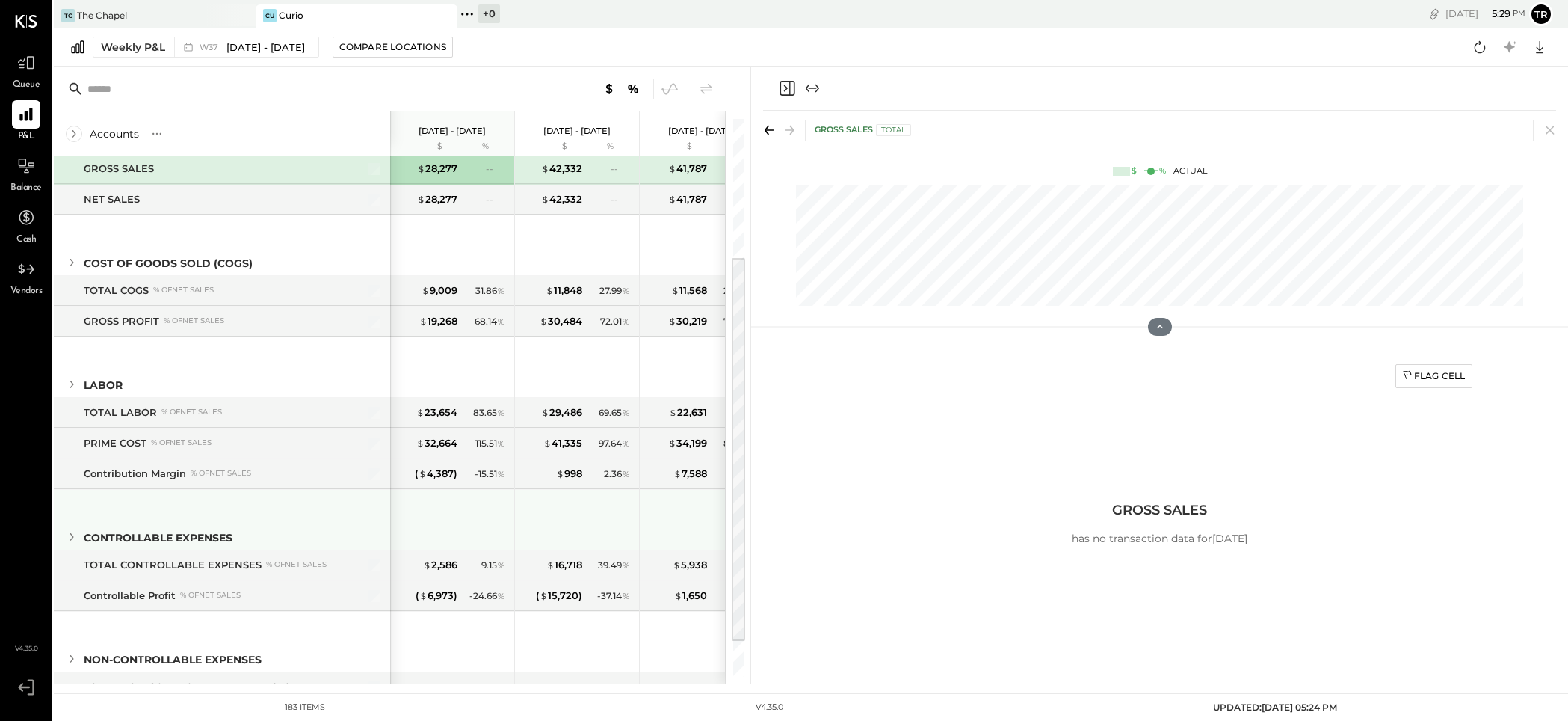
scroll to position [241, 0]
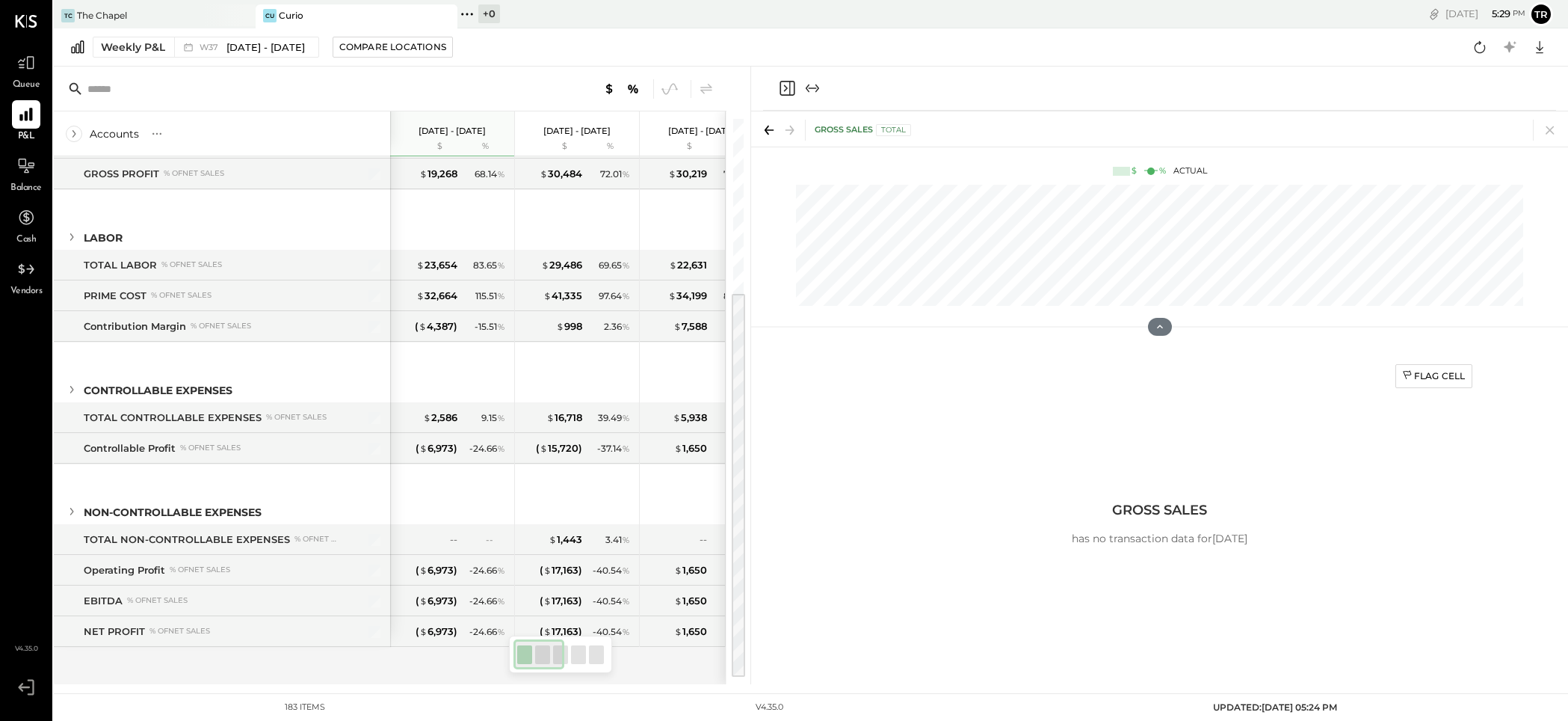
click at [599, 665] on div at bounding box center [560, 654] width 103 height 38
click at [587, 651] on div at bounding box center [560, 654] width 103 height 38
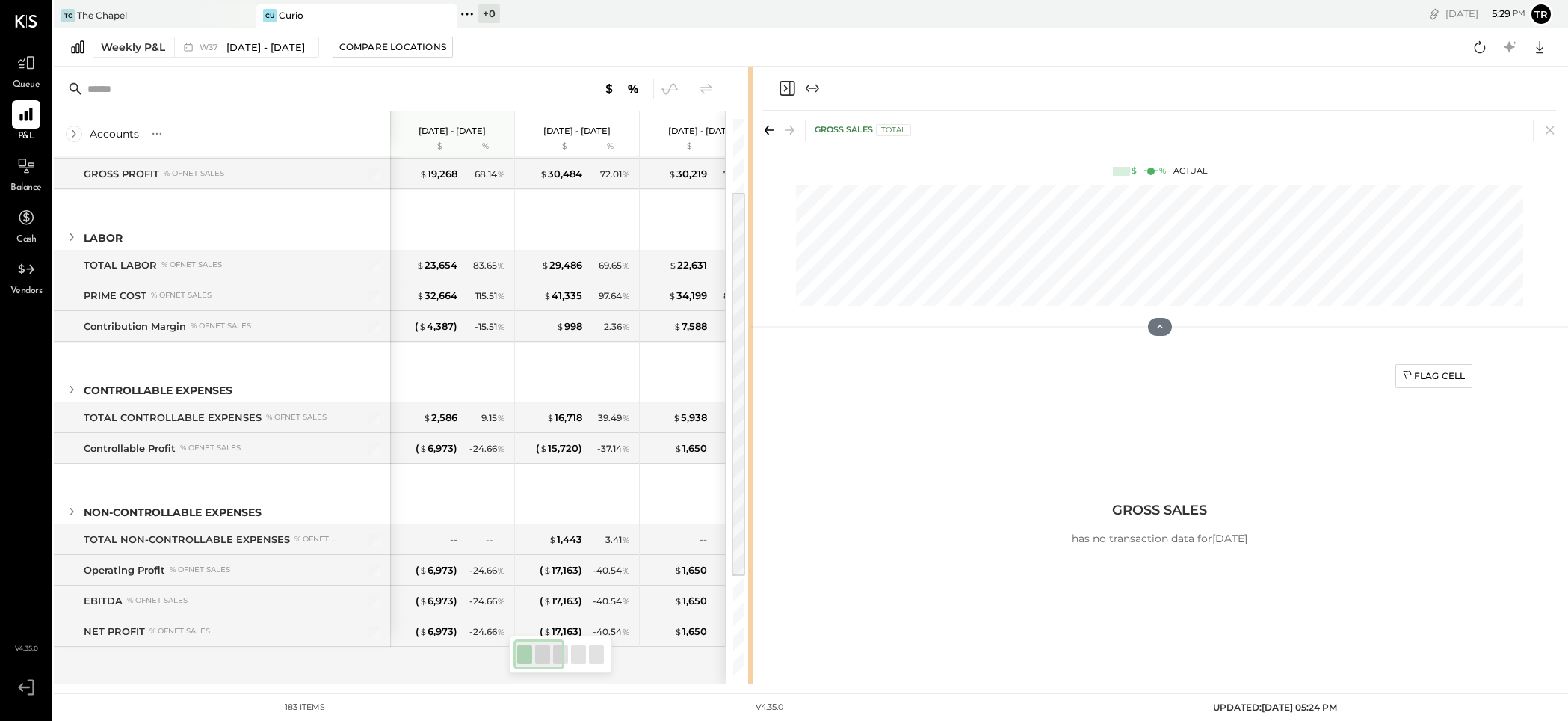
scroll to position [3, 0]
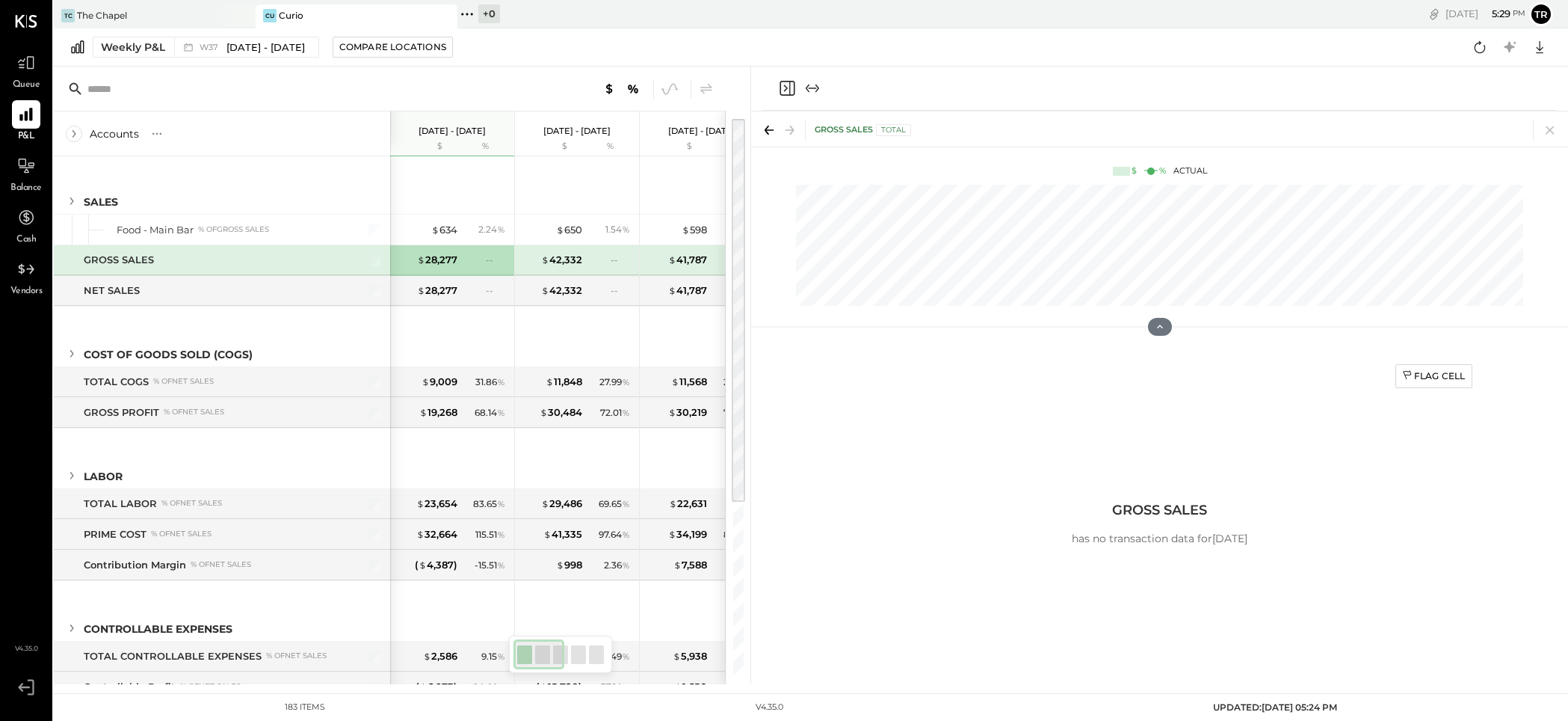
drag, startPoint x: 738, startPoint y: 597, endPoint x: 744, endPoint y: 322, distance: 275.1
click at [744, 322] on div at bounding box center [738, 310] width 13 height 383
click at [1478, 49] on icon at bounding box center [1480, 47] width 19 height 19
click at [1513, 49] on icon at bounding box center [1509, 47] width 19 height 19
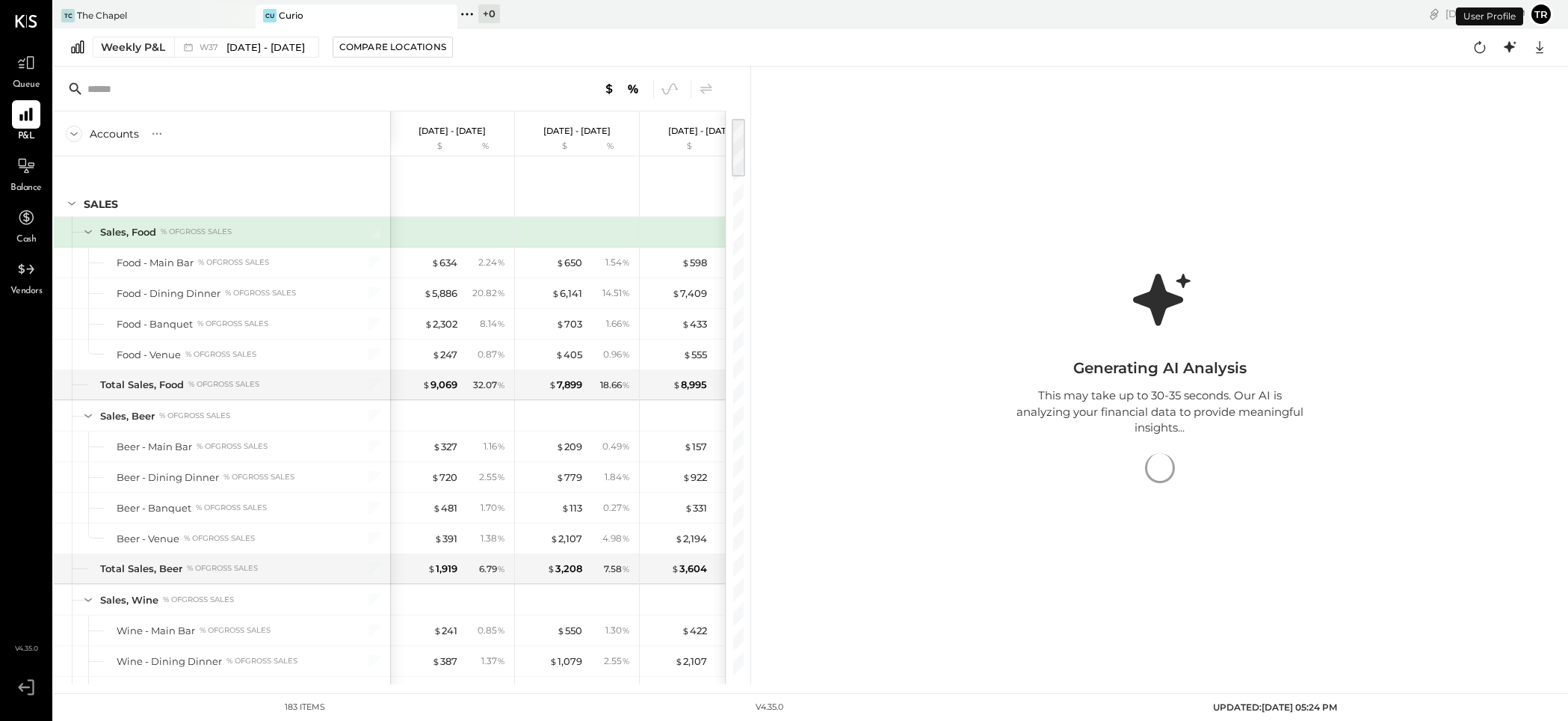
click at [1544, 14] on button "tr" at bounding box center [1541, 14] width 24 height 24
